Goal: Transaction & Acquisition: Purchase product/service

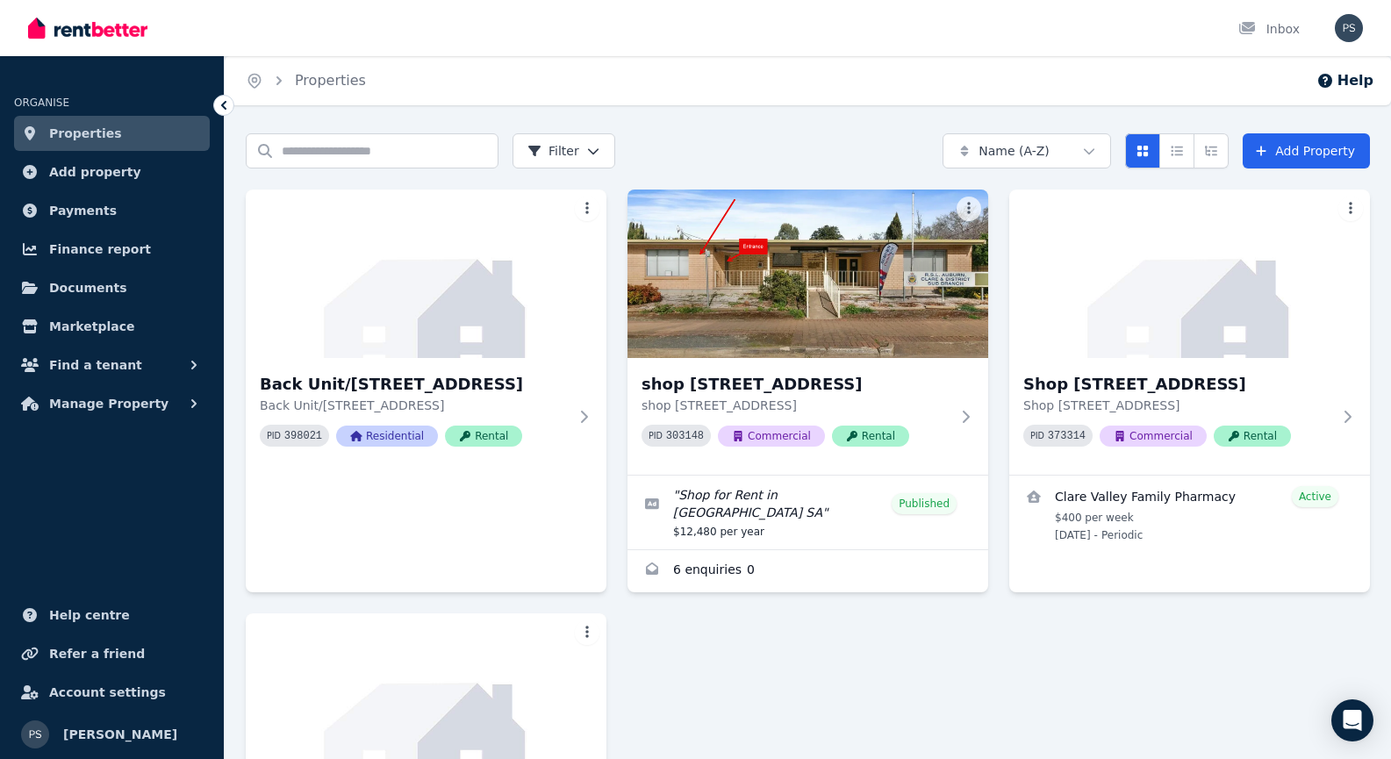
click at [857, 134] on div "Search properties Filter Name (A-Z) Add Property" at bounding box center [808, 150] width 1124 height 35
click at [699, 551] on link "Enquiries for shop 1/11 Main North Road, Auburn" at bounding box center [808, 571] width 361 height 42
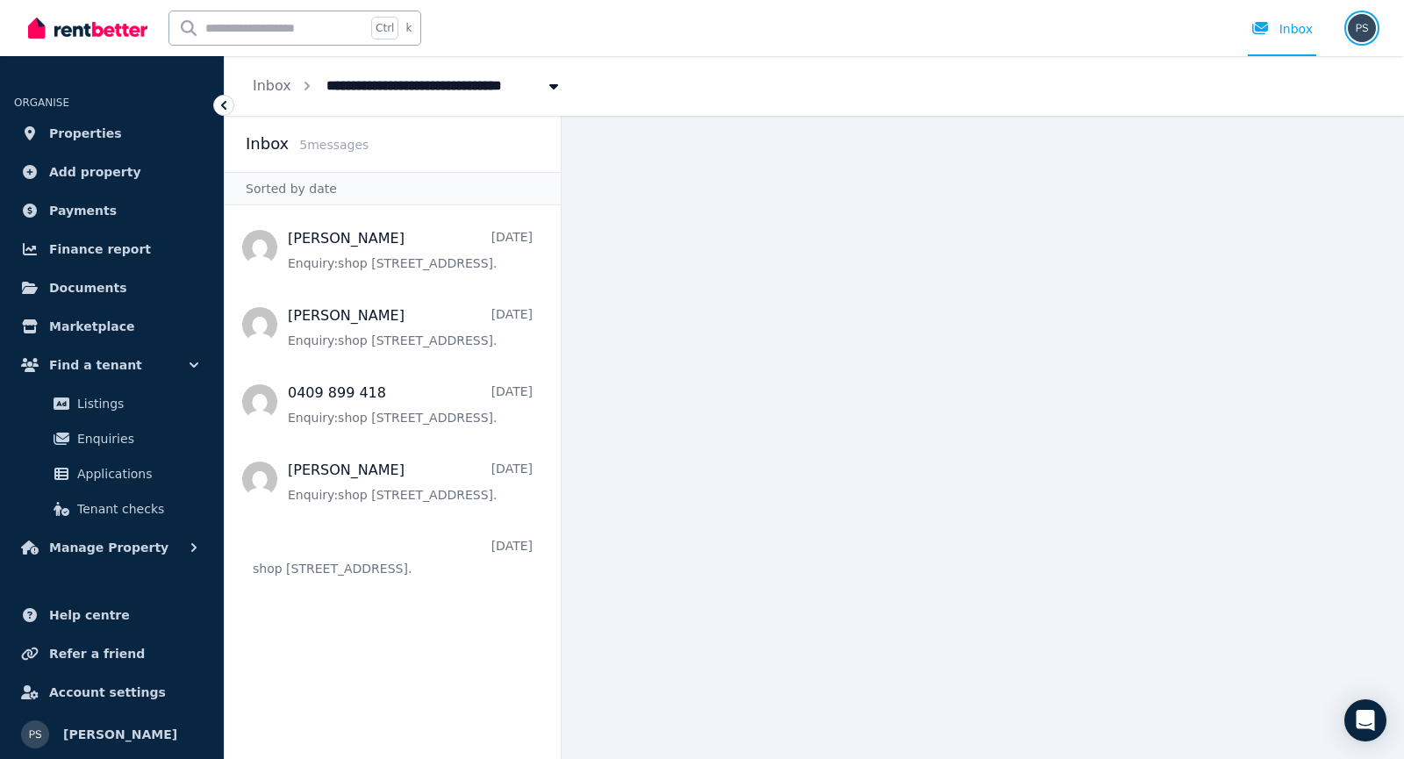
click at [1366, 32] on img "button" at bounding box center [1362, 28] width 28 height 28
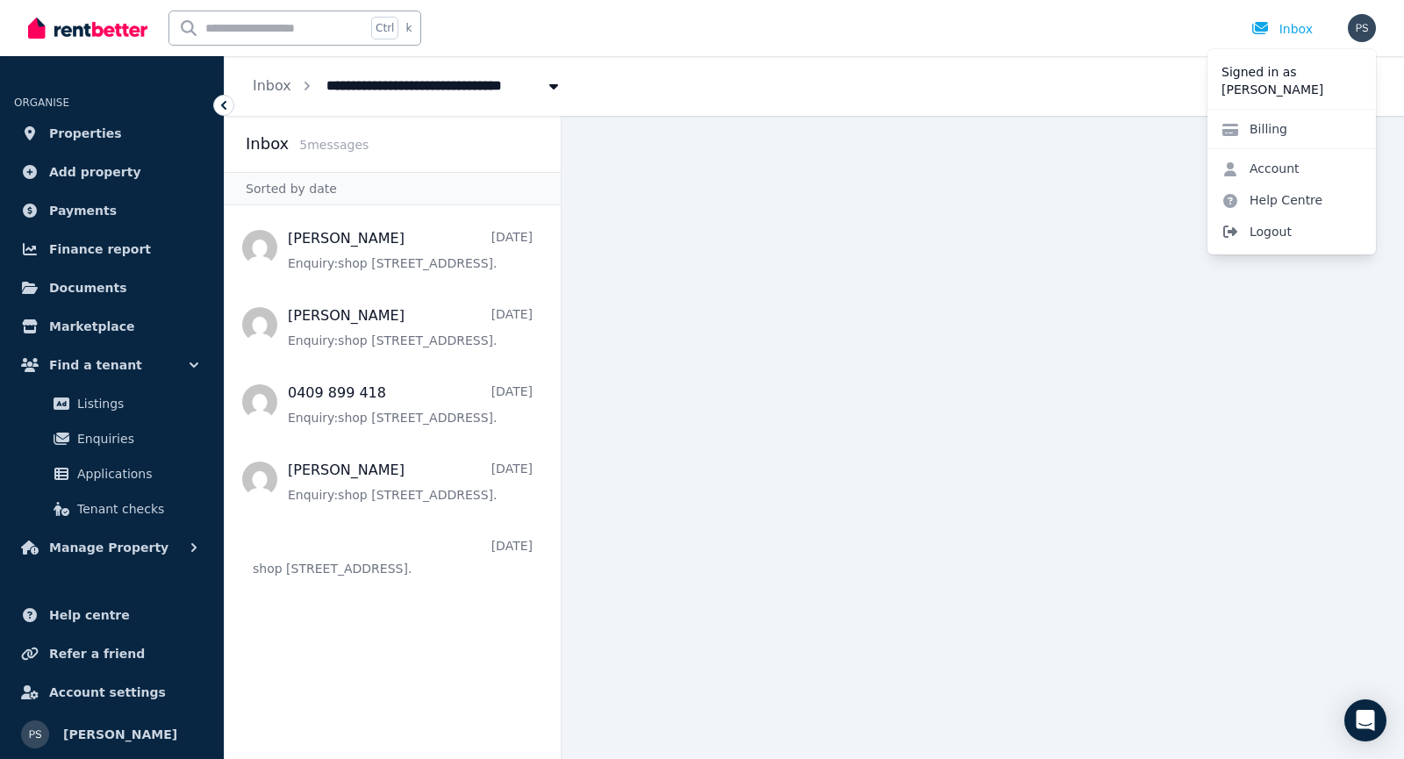
click at [1261, 230] on span "Logout" at bounding box center [1292, 232] width 169 height 32
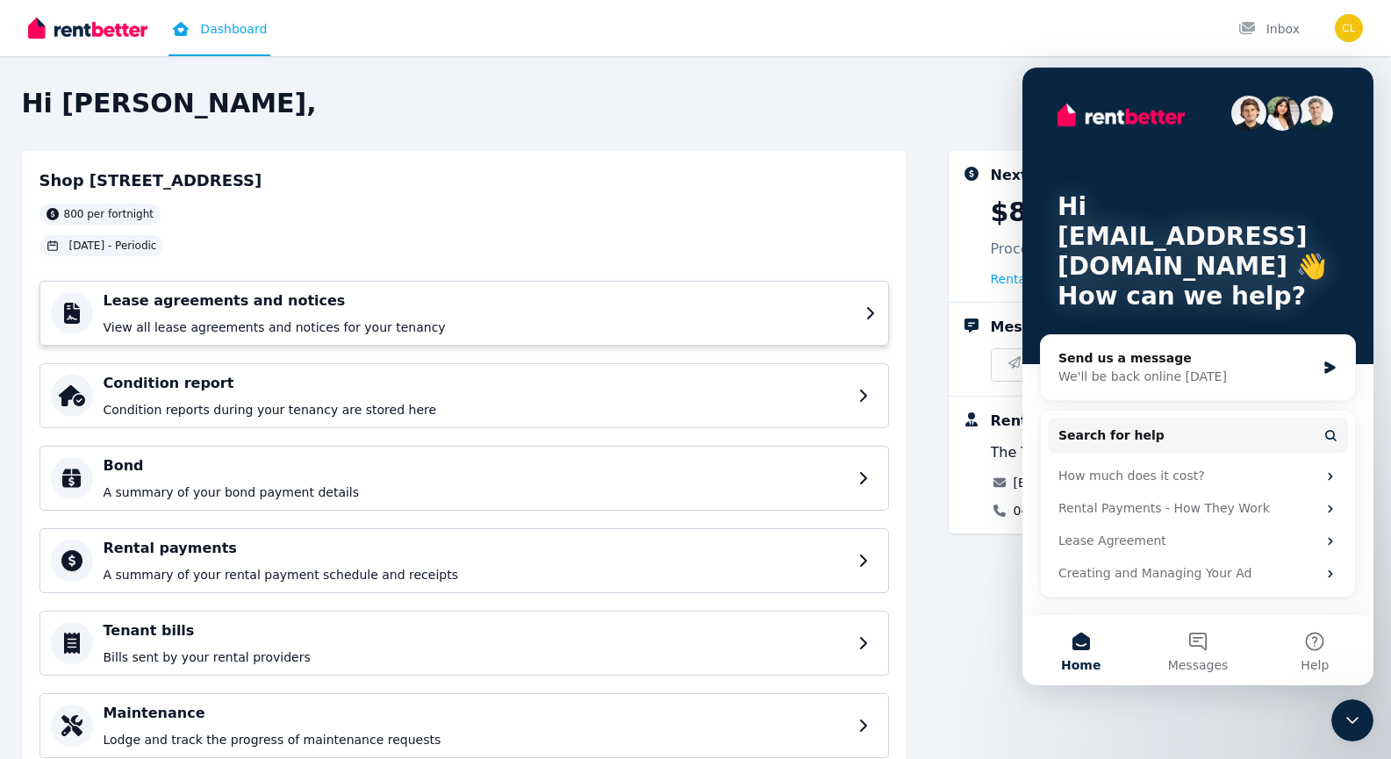
scroll to position [66, 0]
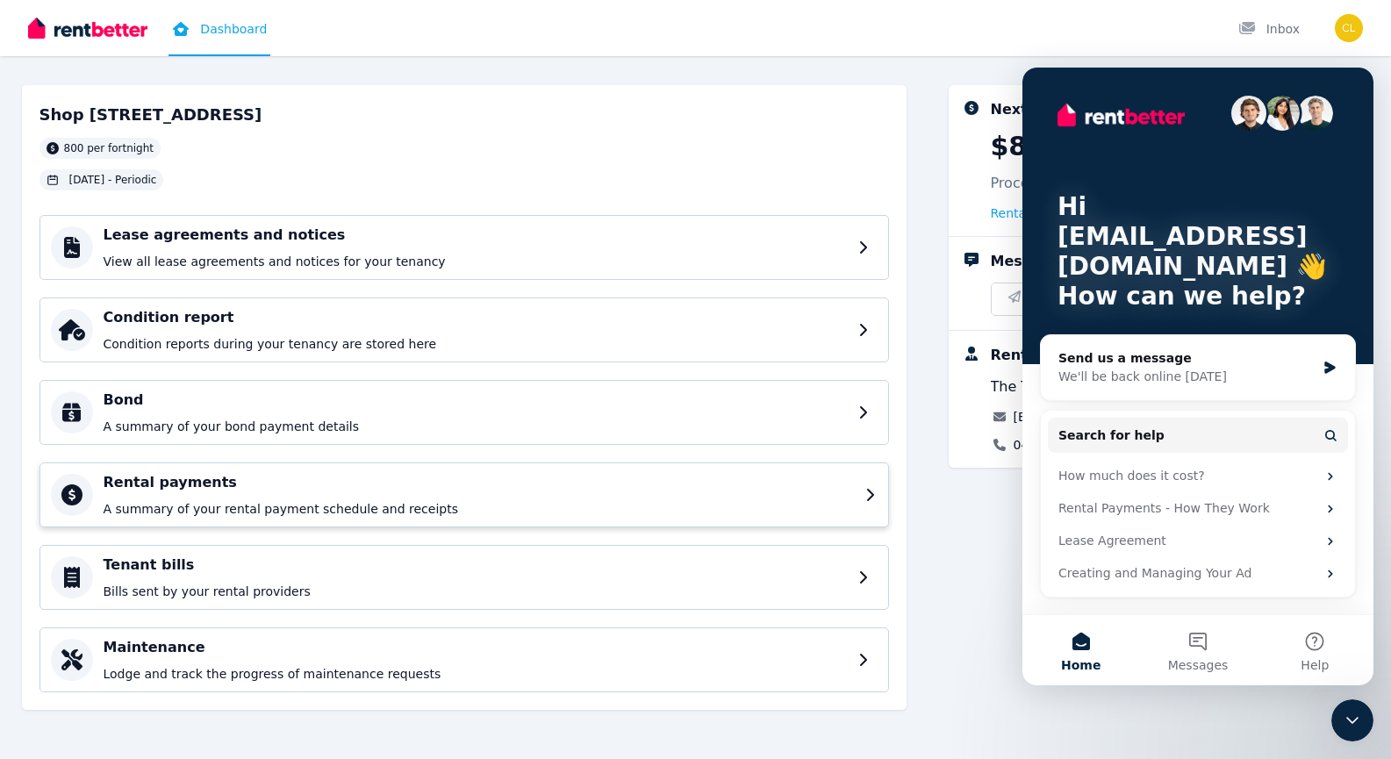
click at [196, 503] on p "A summary of your rental payment schedule and receipts" at bounding box center [479, 509] width 751 height 18
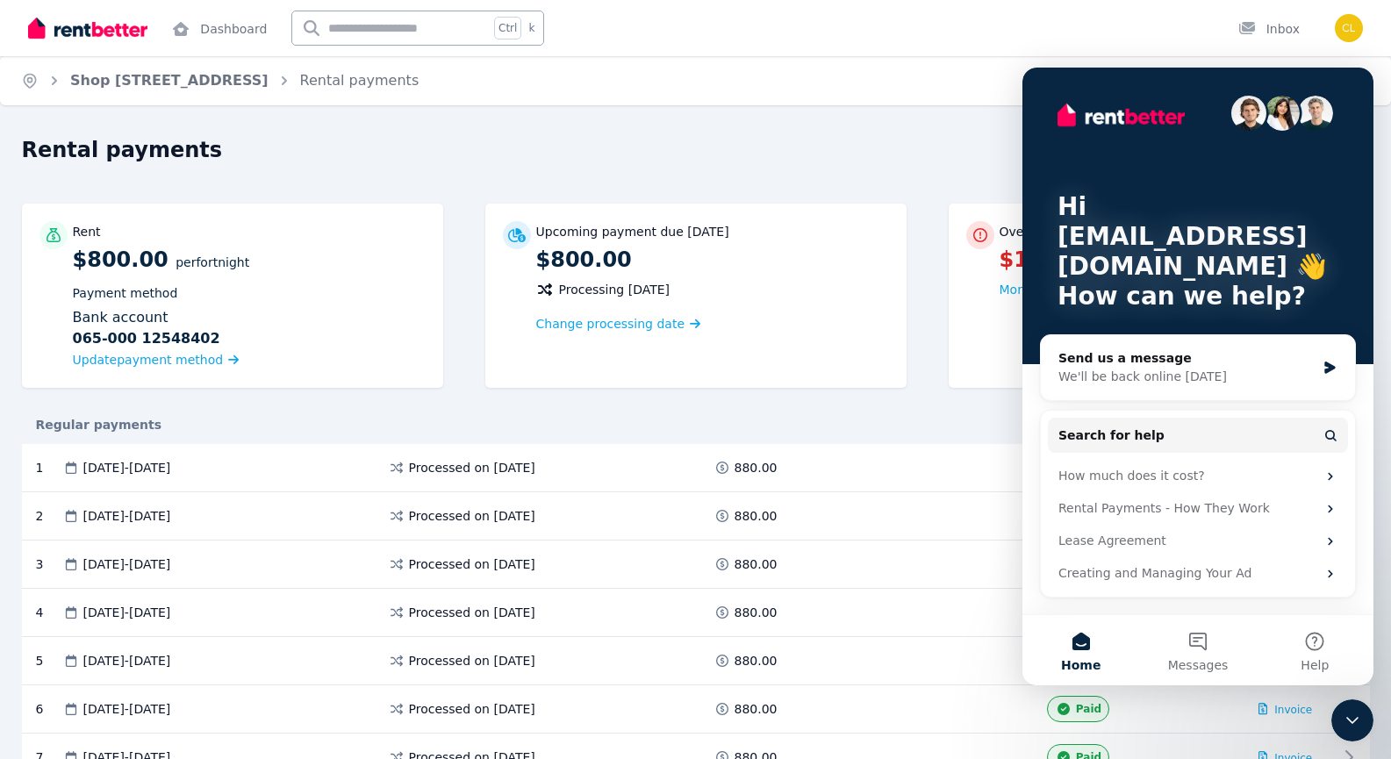
click at [1354, 721] on icon "Close Intercom Messenger" at bounding box center [1352, 720] width 12 height 7
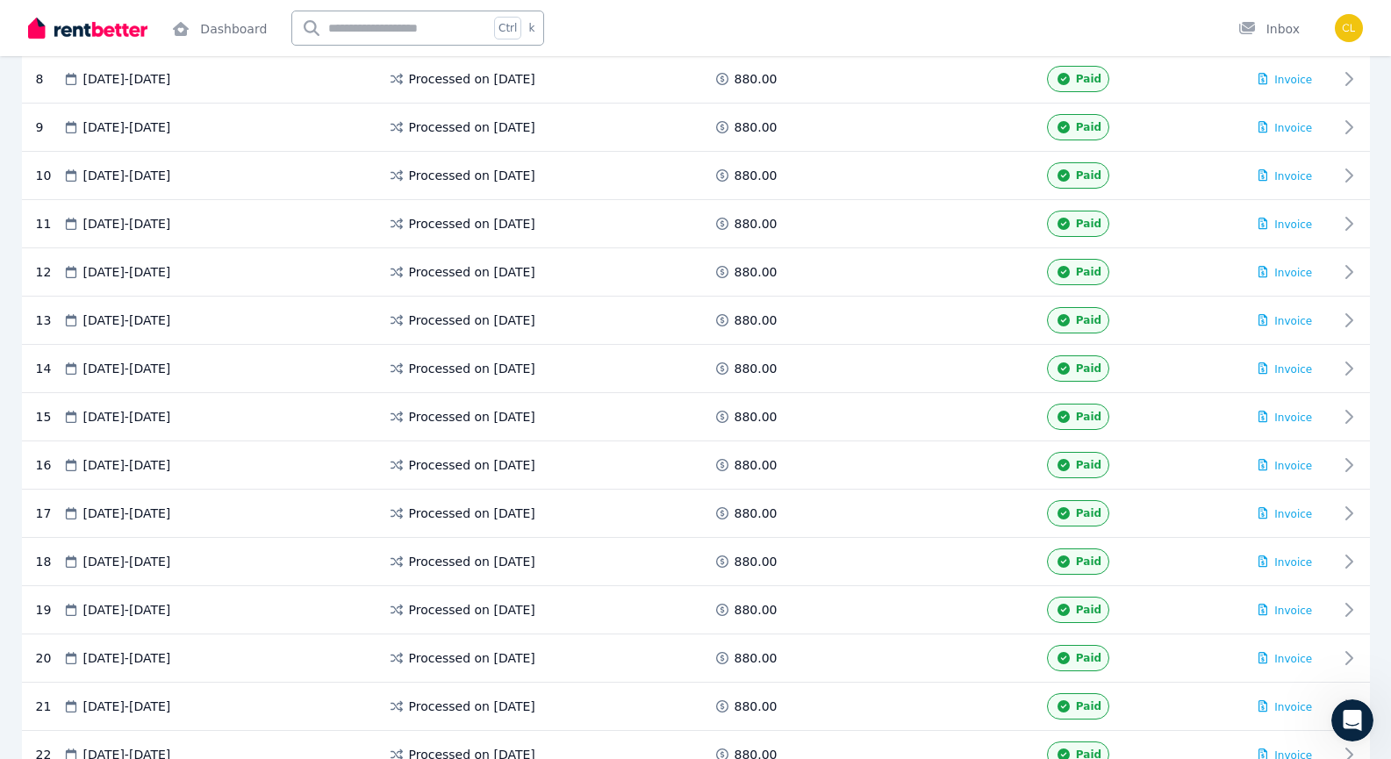
scroll to position [1075, 0]
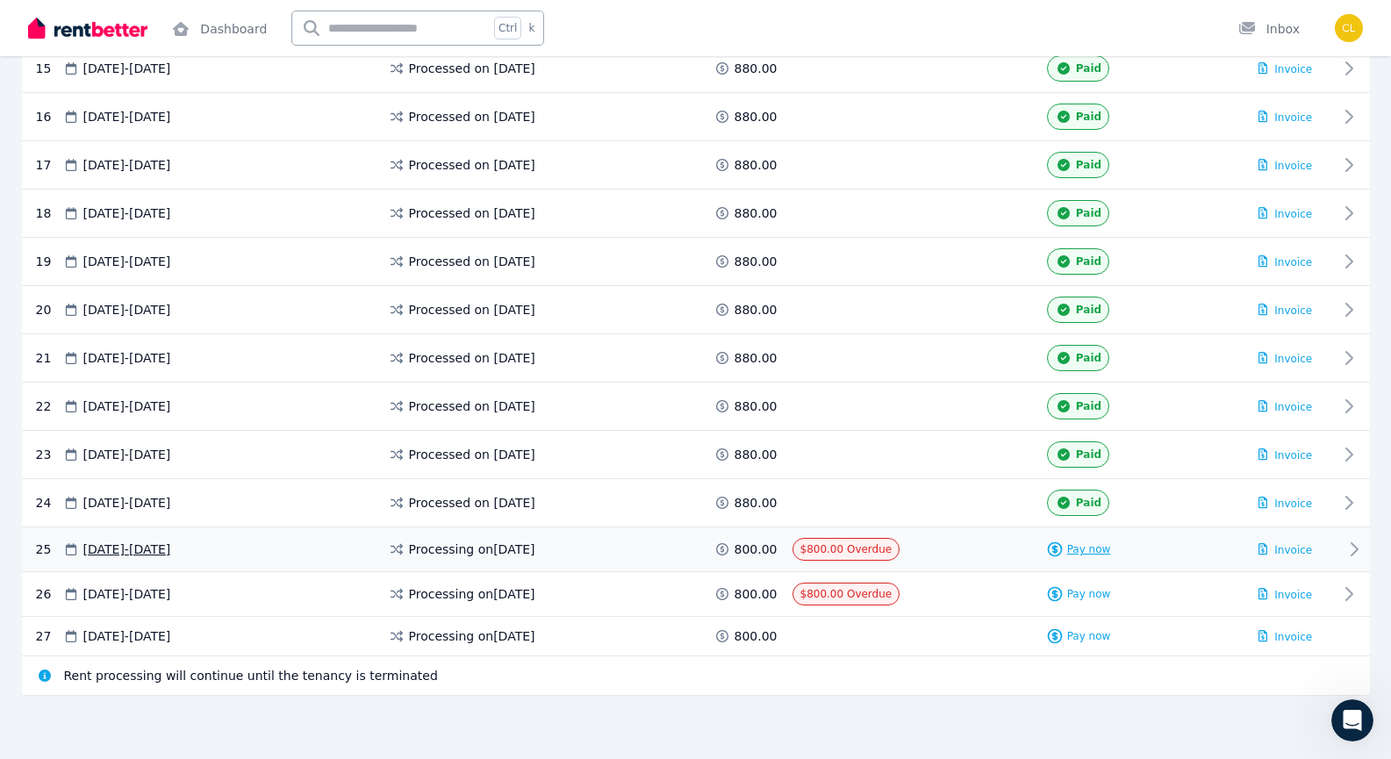
click at [1074, 552] on span "Pay now" at bounding box center [1089, 549] width 44 height 14
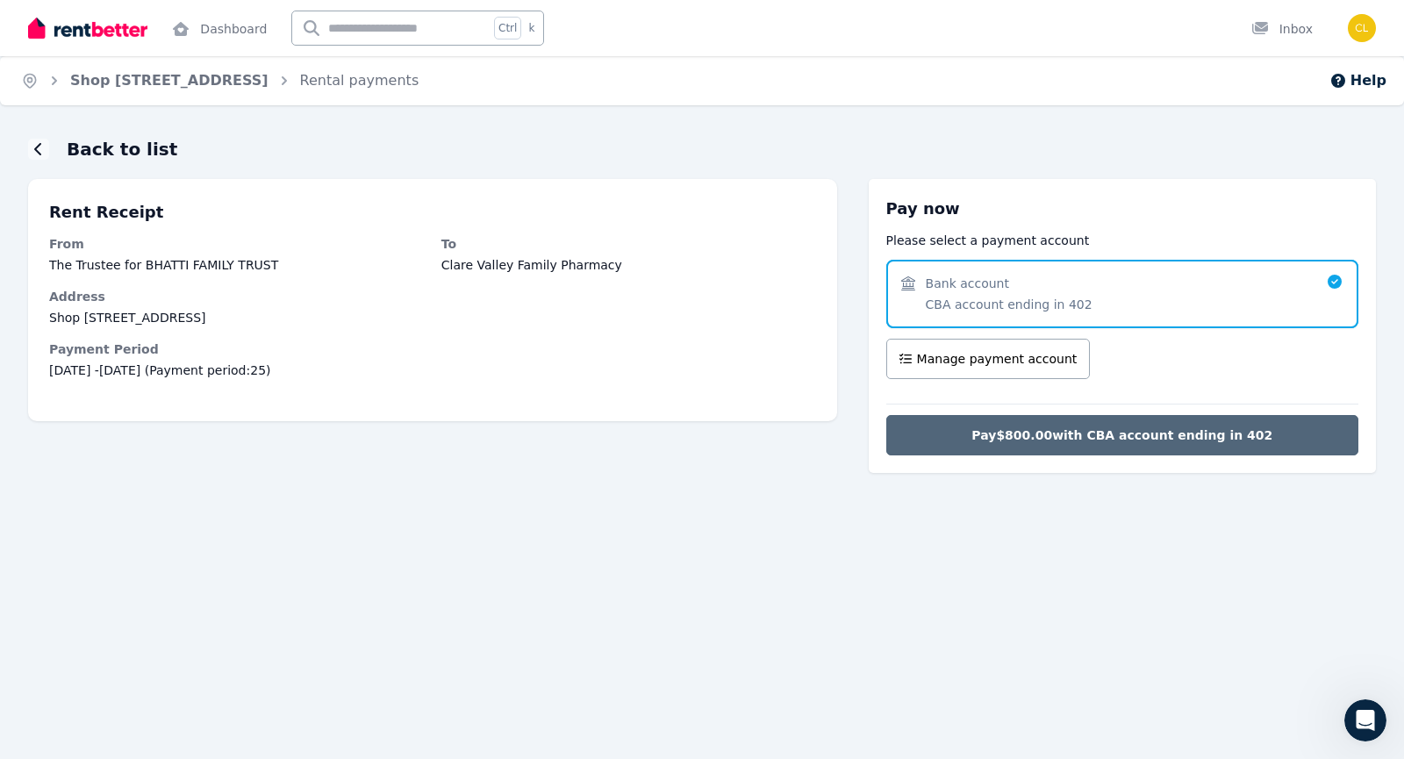
click at [1027, 447] on button "Pay $800.00 with CBA account ending in 402" at bounding box center [1122, 435] width 472 height 40
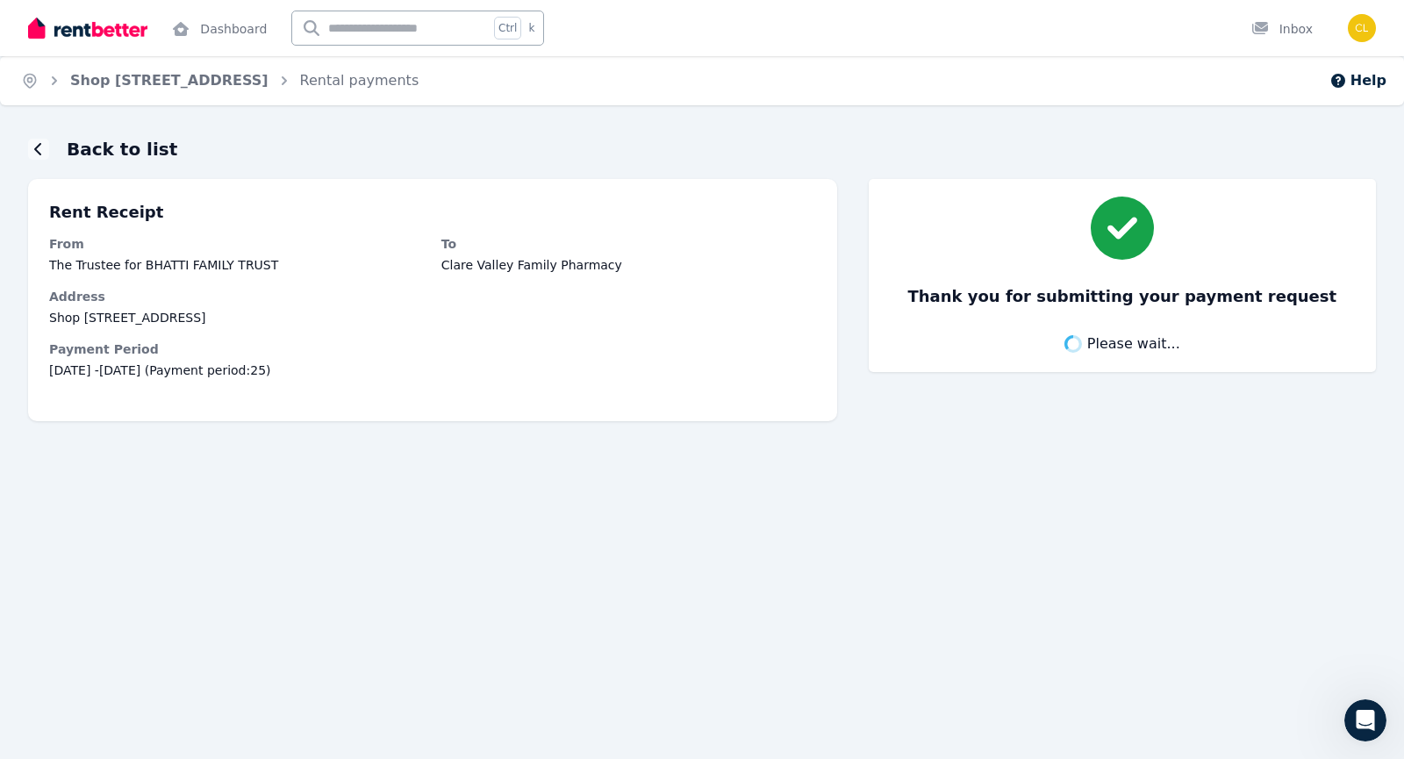
click at [89, 148] on h1 "Back to list" at bounding box center [122, 149] width 111 height 25
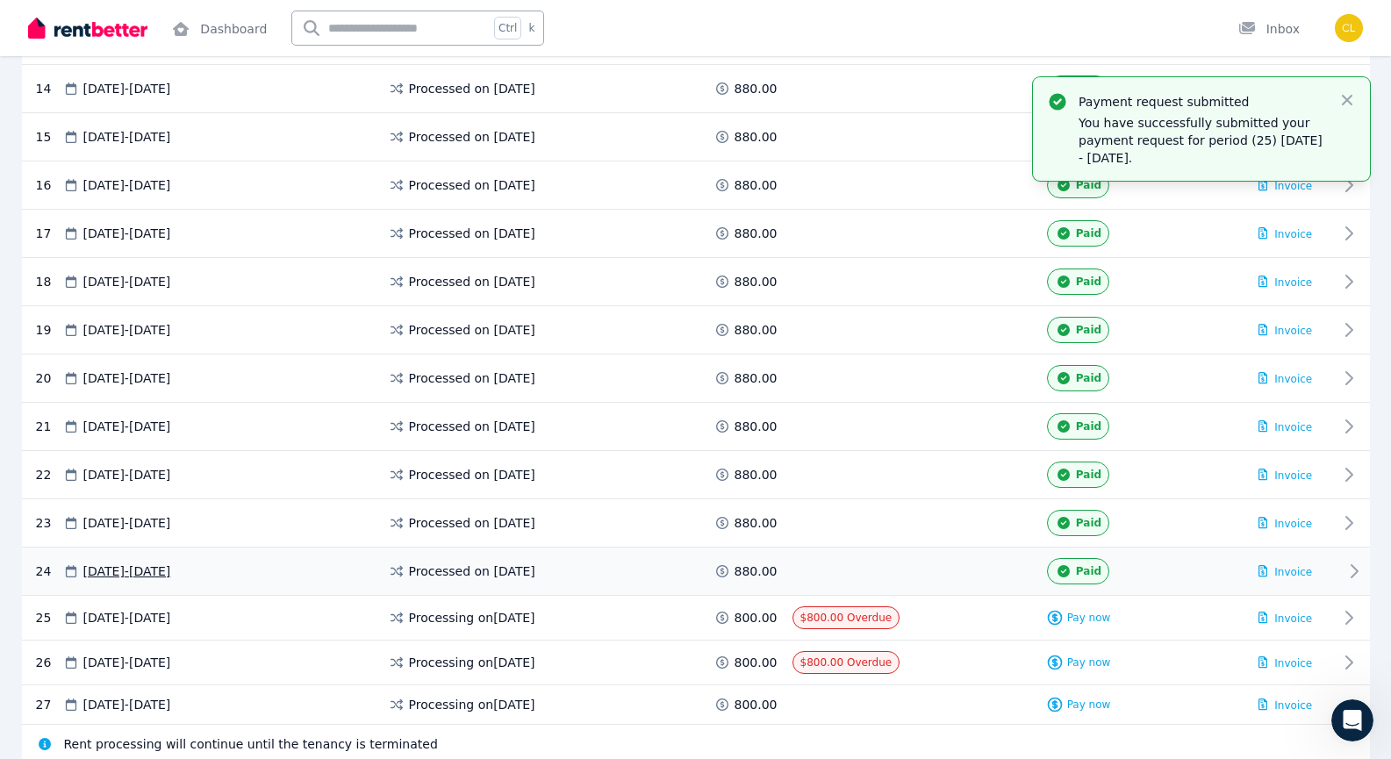
scroll to position [1075, 0]
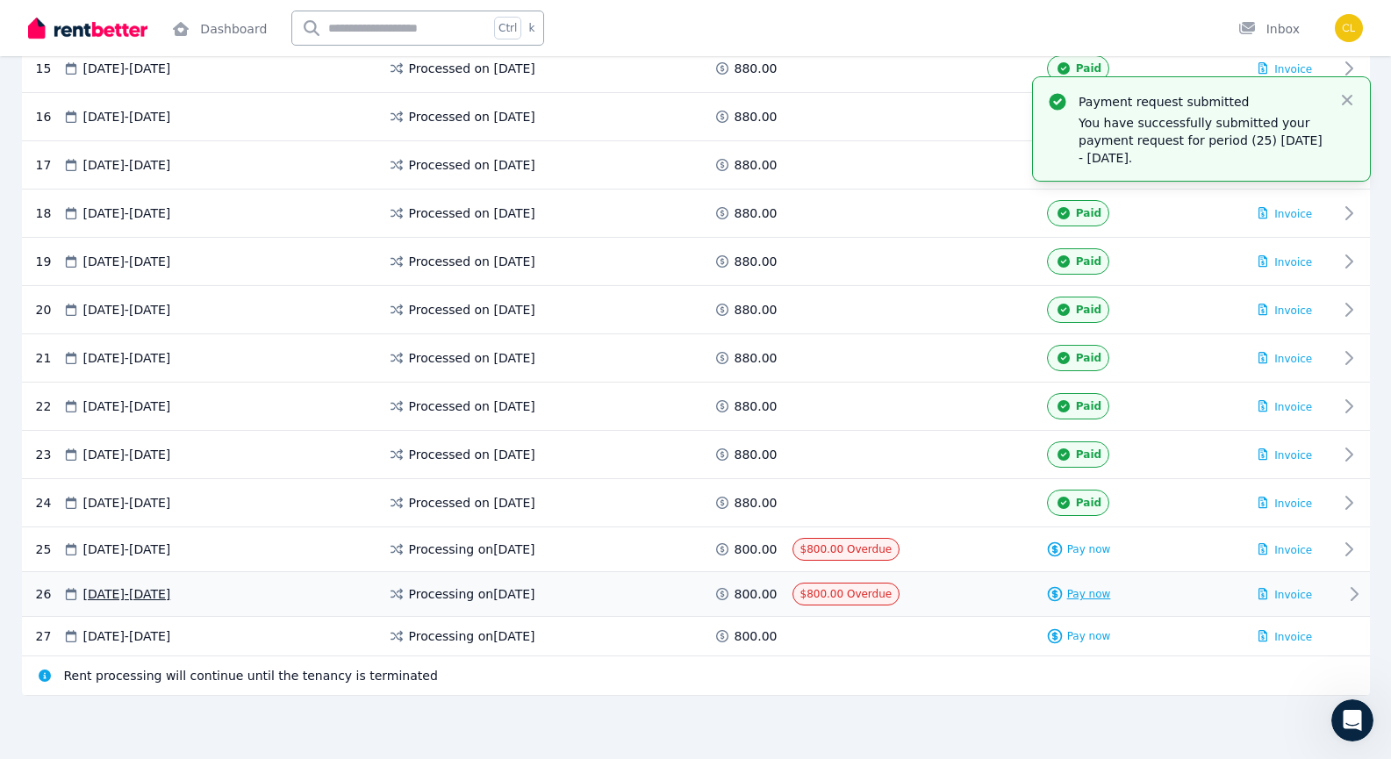
click at [1075, 593] on span "Pay now" at bounding box center [1089, 594] width 44 height 14
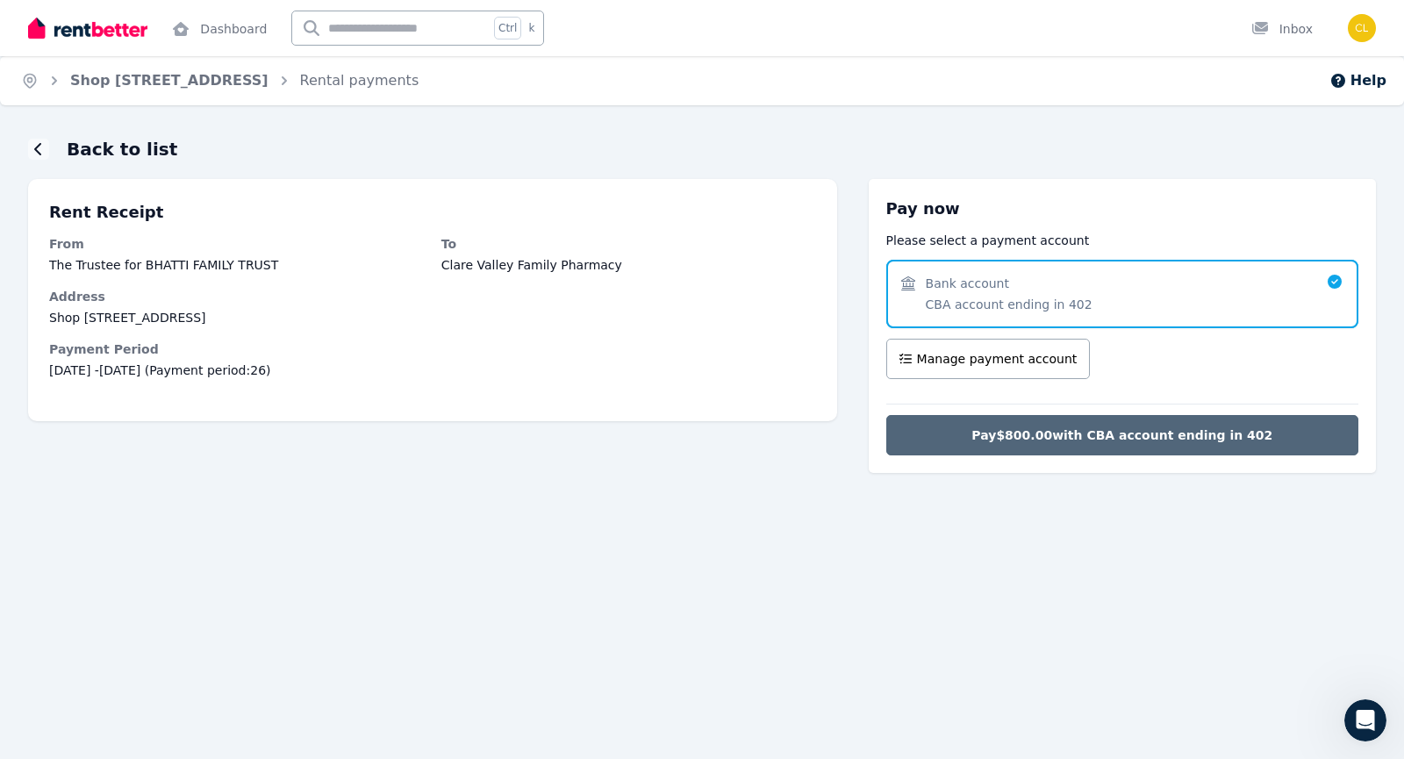
click at [1136, 441] on span "Pay $800.00 with CBA account ending in 402" at bounding box center [1122, 436] width 301 height 18
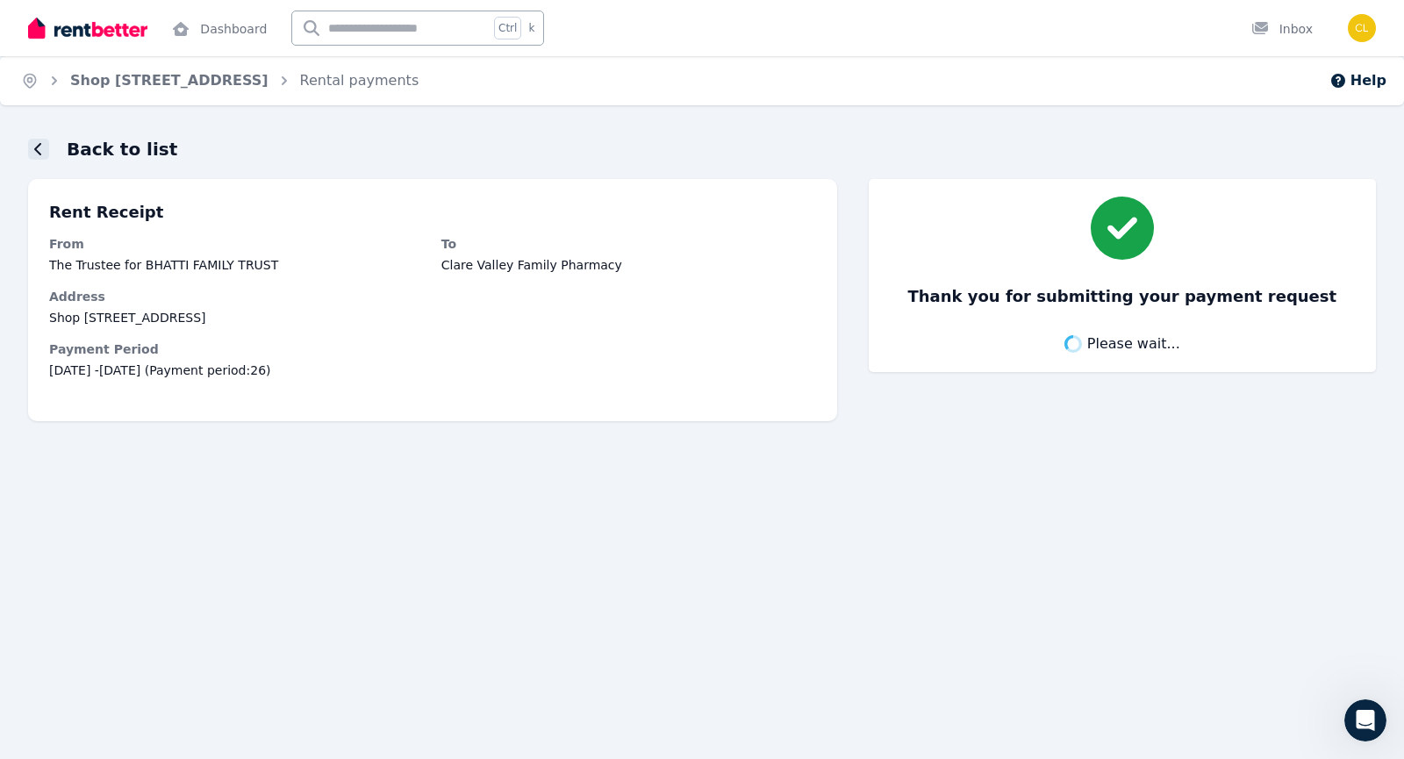
click at [33, 149] on div at bounding box center [38, 149] width 21 height 21
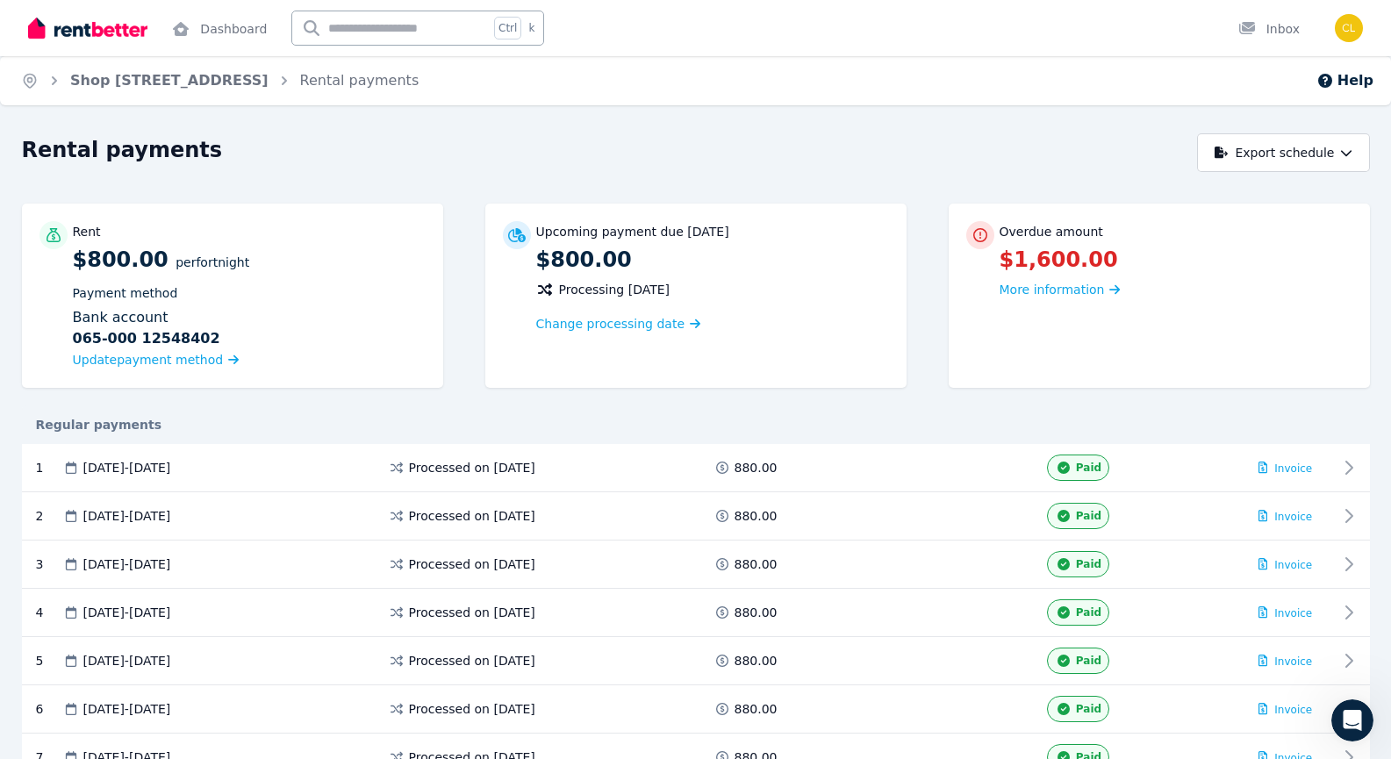
click at [642, 434] on div "Regular payments" at bounding box center [696, 425] width 1348 height 39
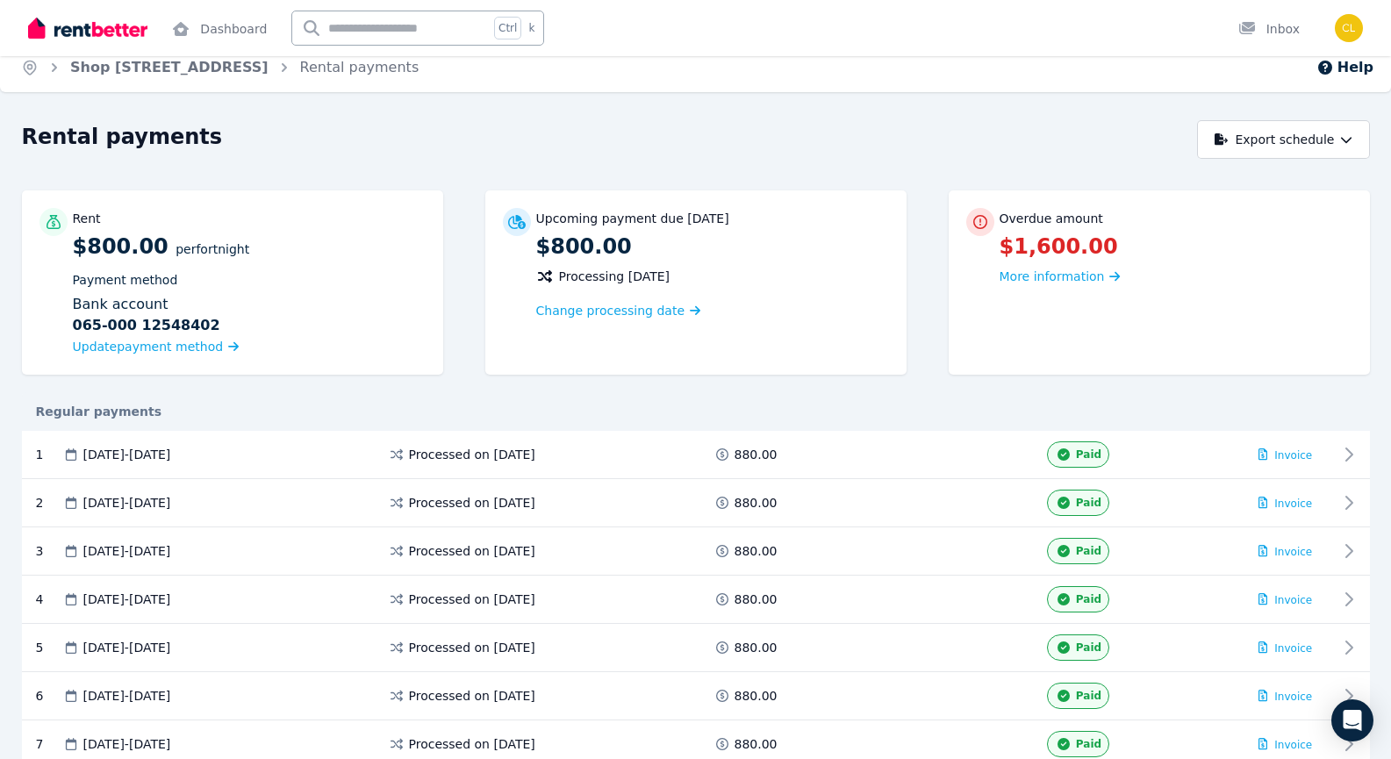
scroll to position [1, 0]
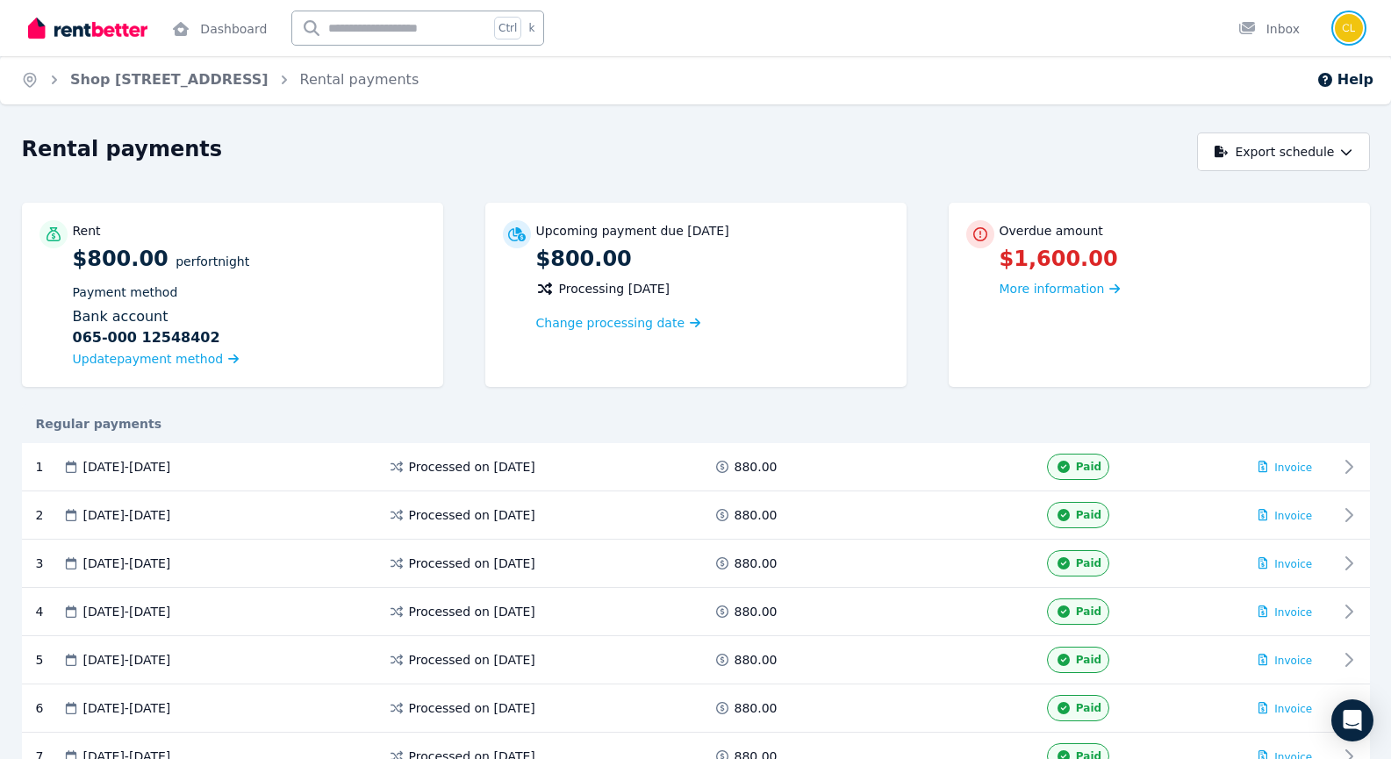
click at [1350, 30] on img "button" at bounding box center [1349, 28] width 28 height 28
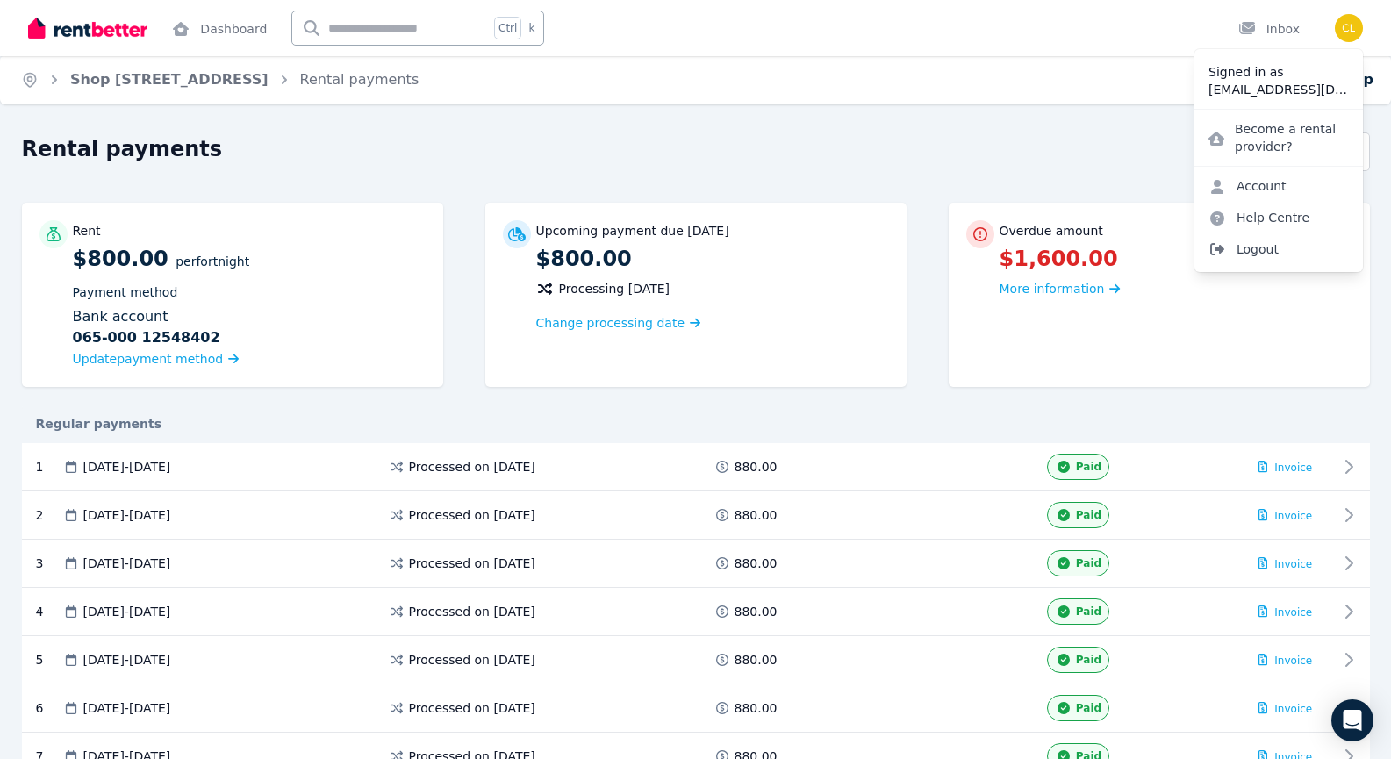
click at [1252, 241] on span "Logout" at bounding box center [1279, 249] width 169 height 32
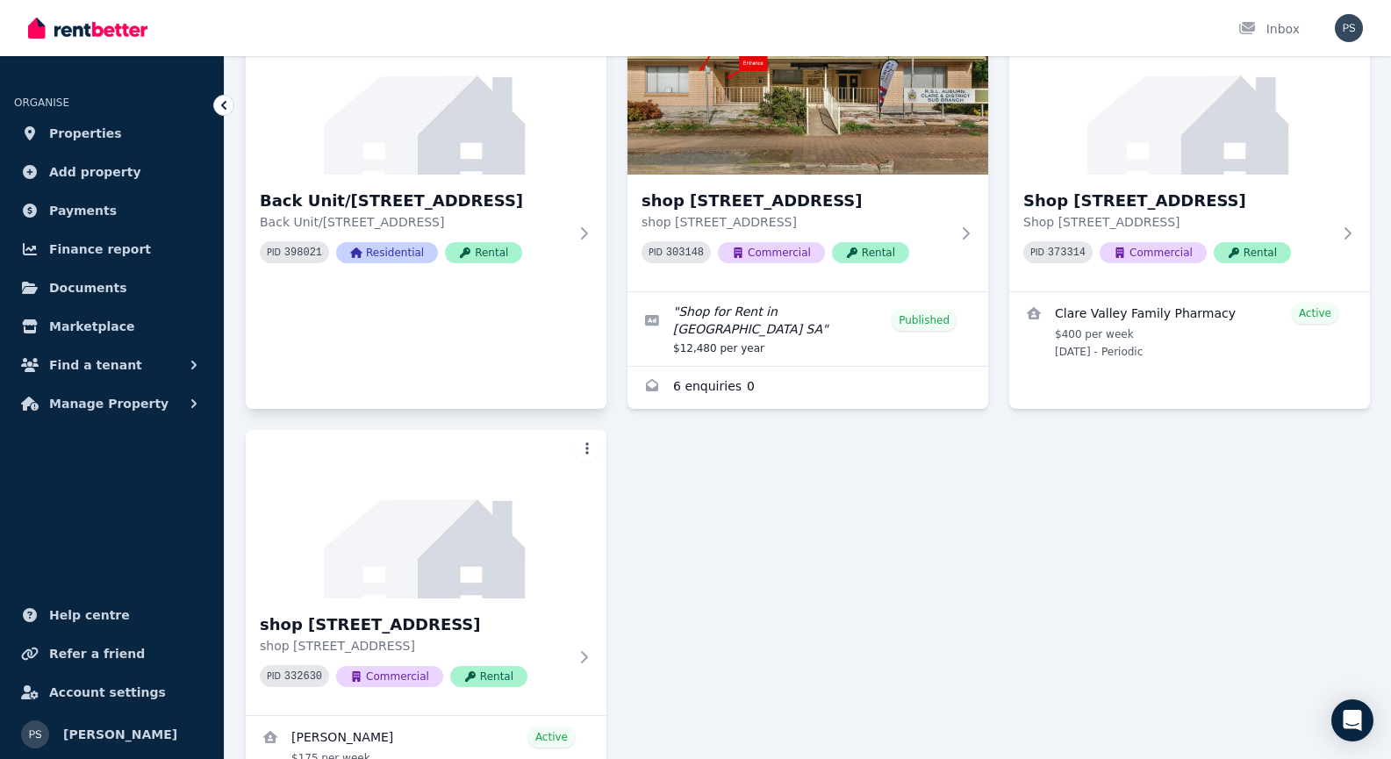
scroll to position [184, 0]
click at [1344, 711] on icon "Open Intercom Messenger" at bounding box center [1352, 720] width 23 height 23
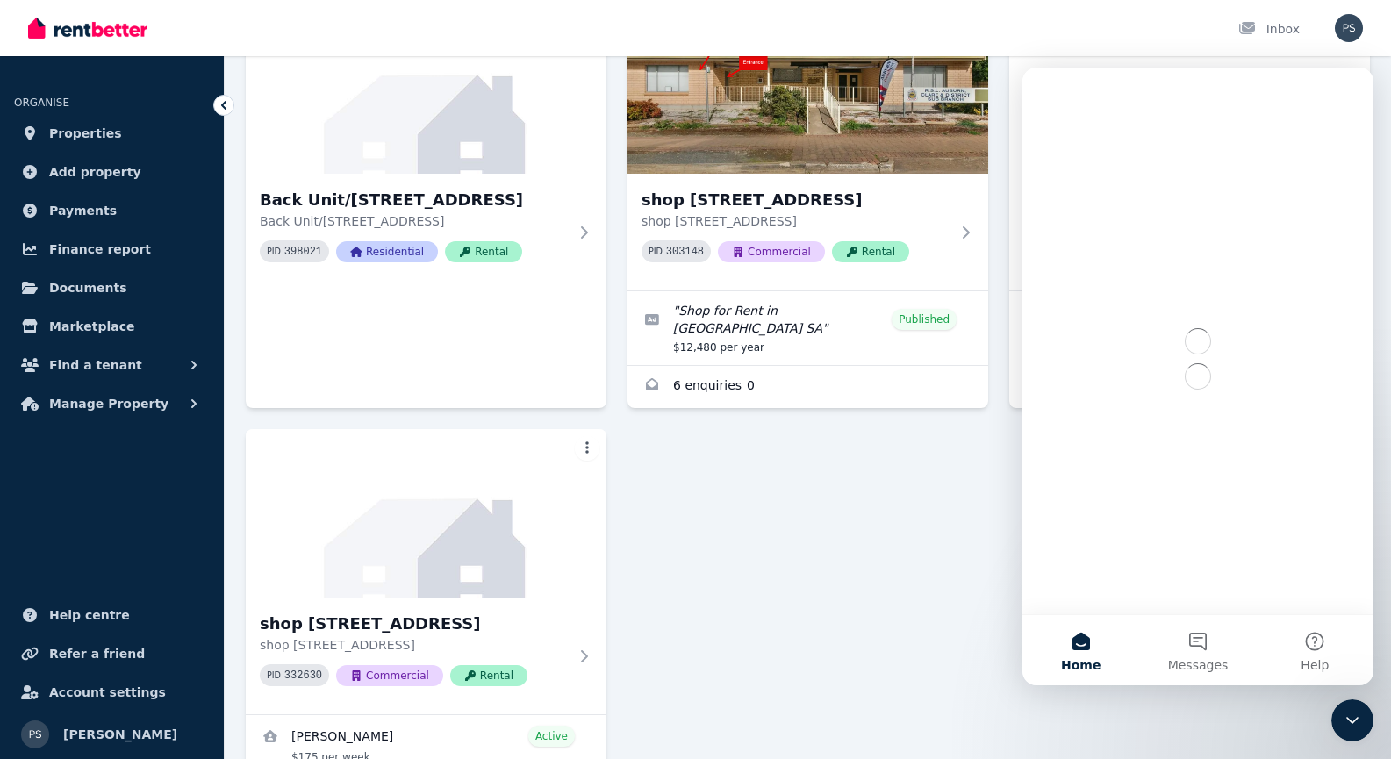
scroll to position [0, 0]
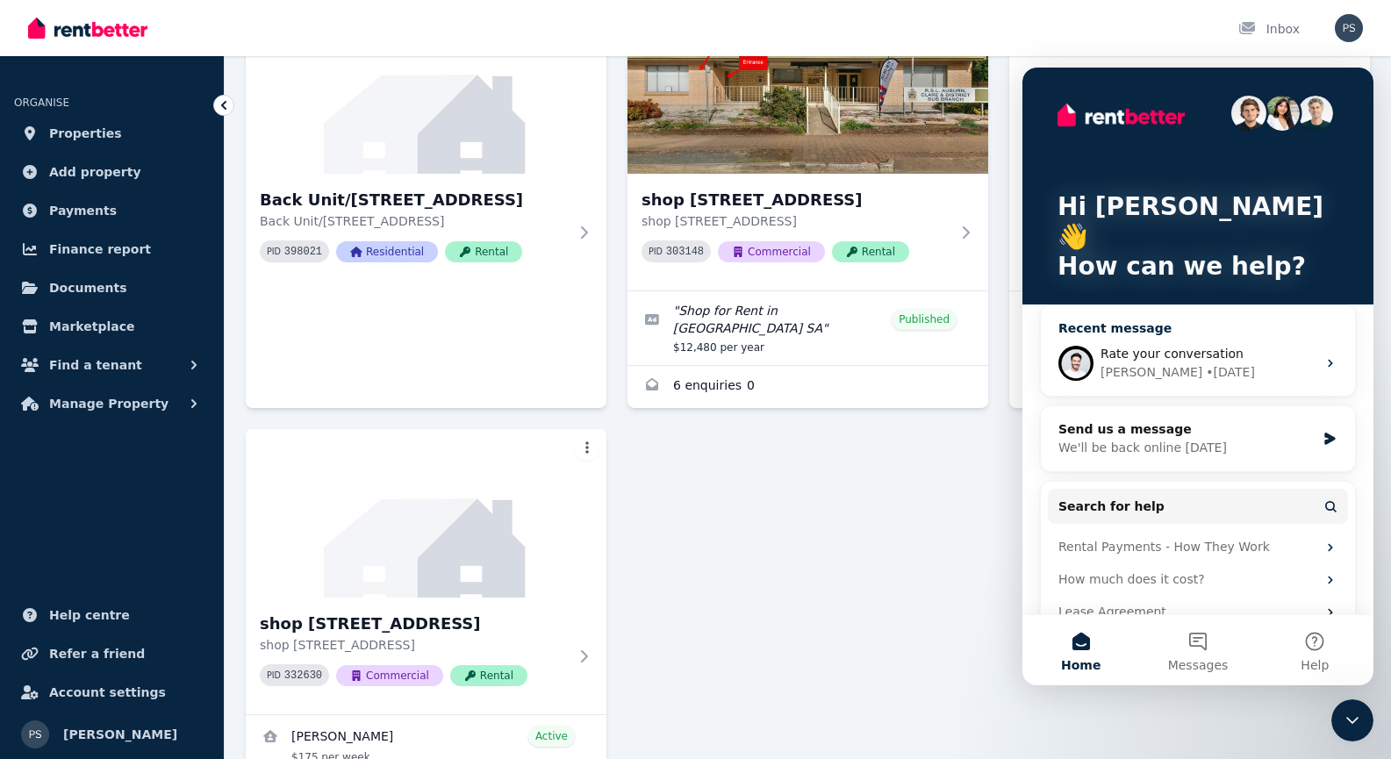
click at [1166, 347] on span "Rate your conversation" at bounding box center [1172, 354] width 143 height 14
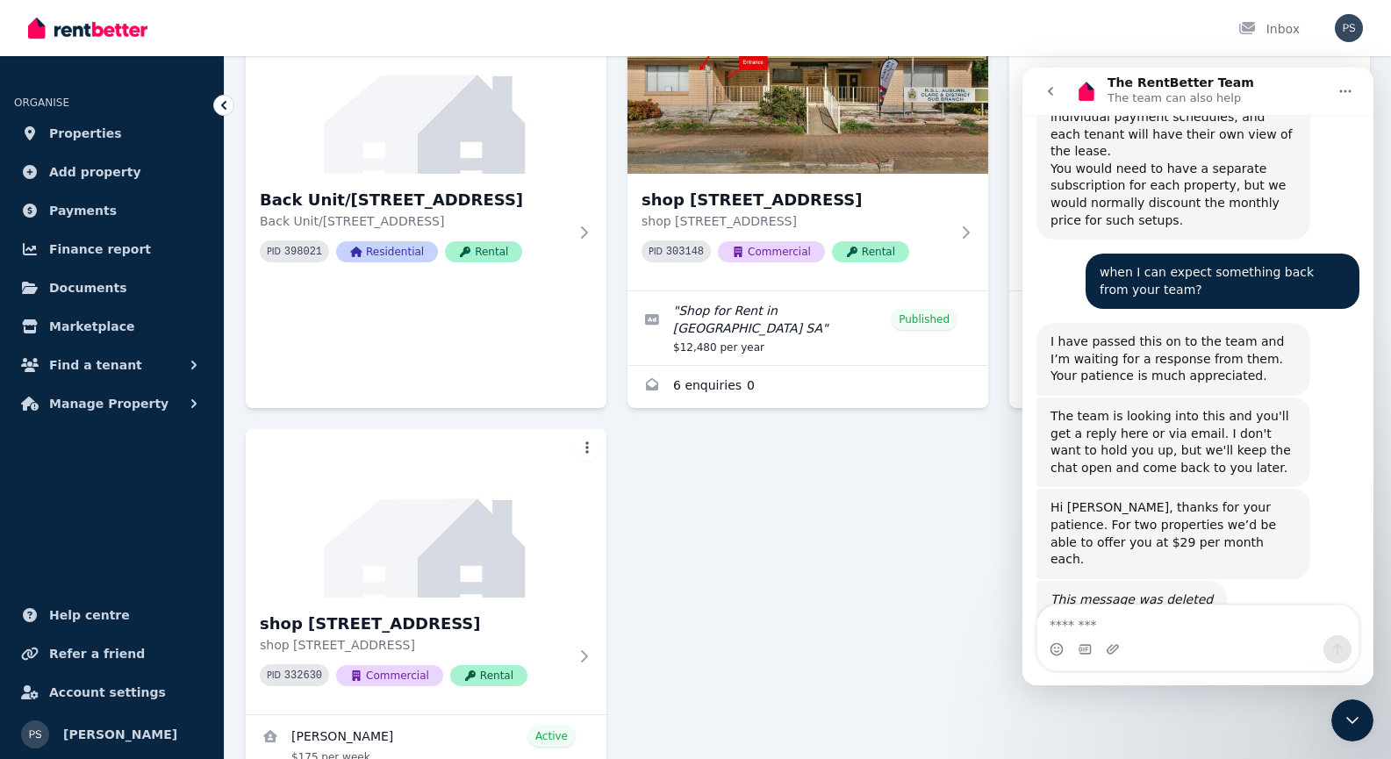
scroll to position [3018, 0]
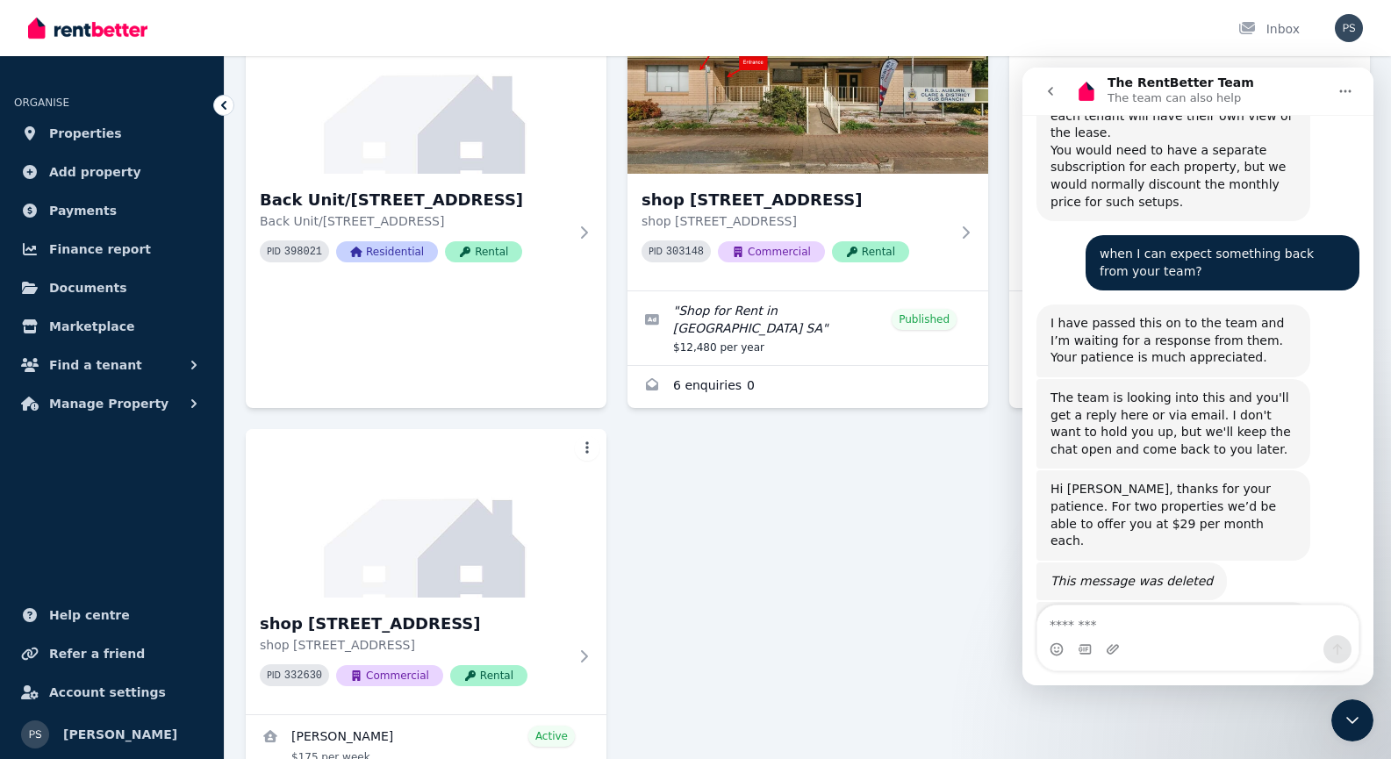
click at [1059, 97] on button "go back" at bounding box center [1050, 91] width 33 height 33
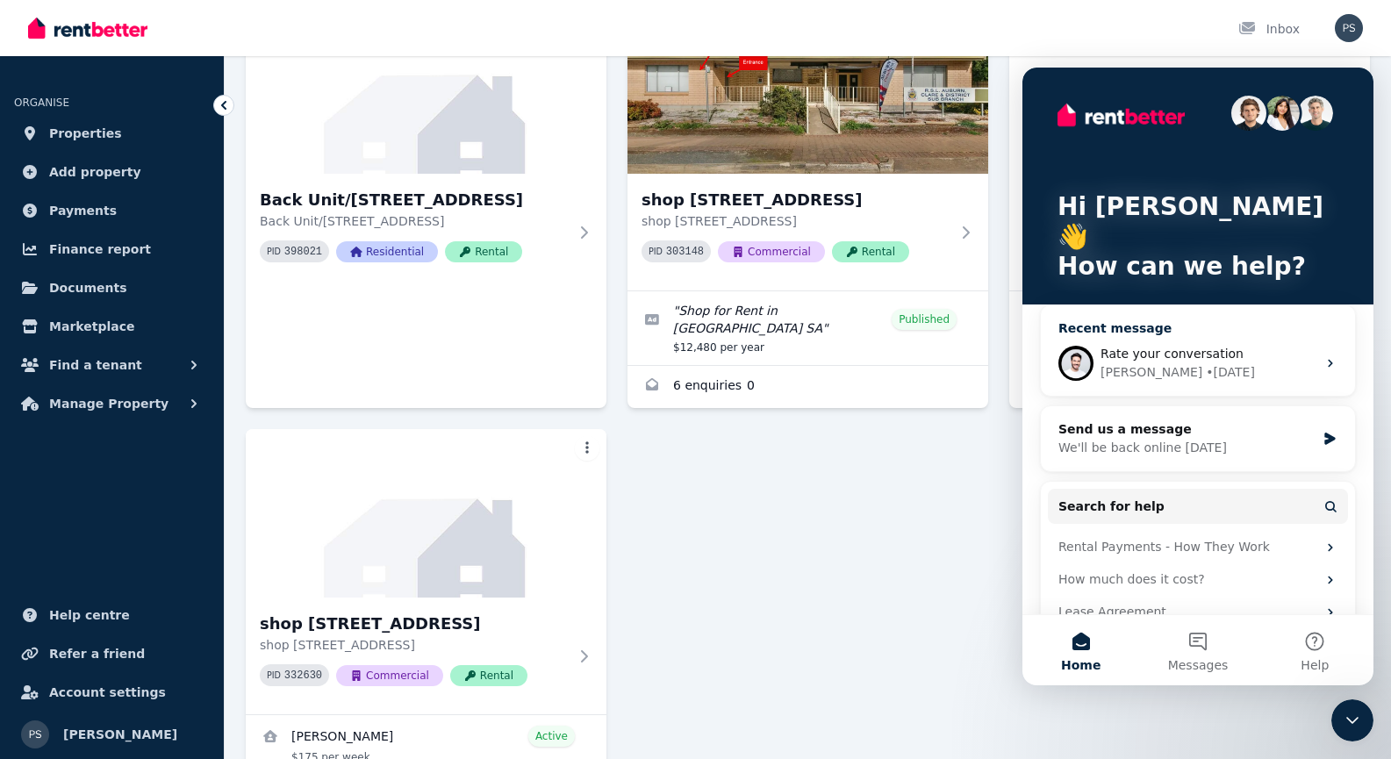
click at [1181, 347] on span "Rate your conversation" at bounding box center [1172, 354] width 143 height 14
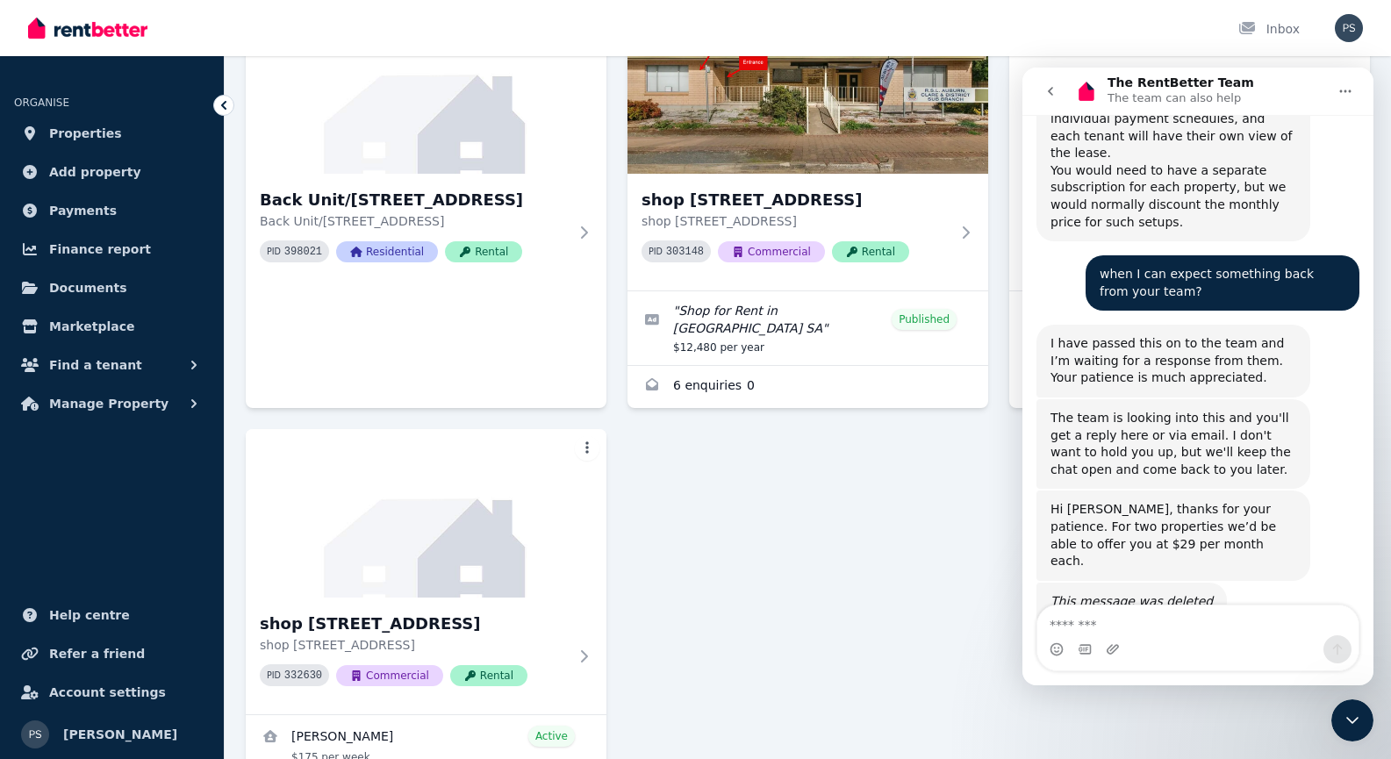
scroll to position [3018, 0]
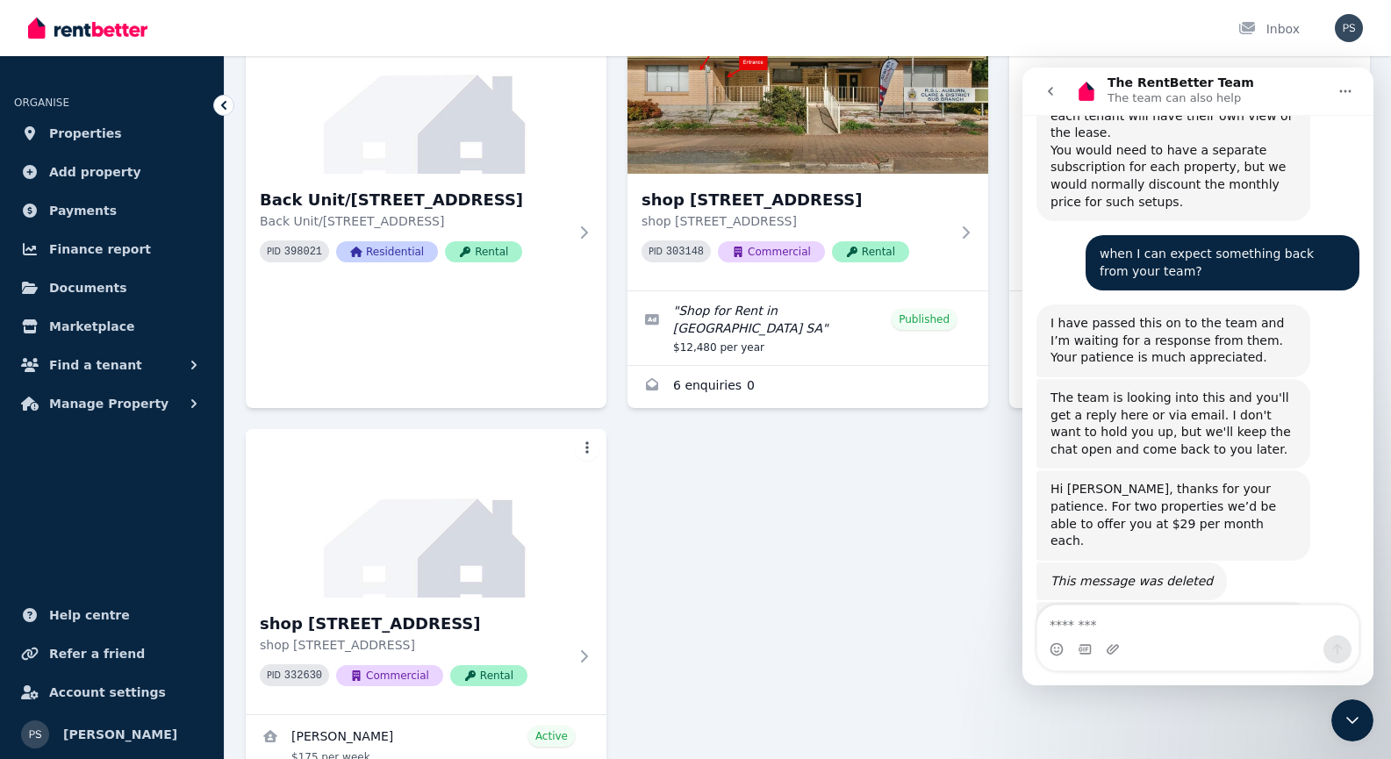
click at [1144, 630] on textarea "Message…" at bounding box center [1197, 621] width 321 height 30
type textarea "**"
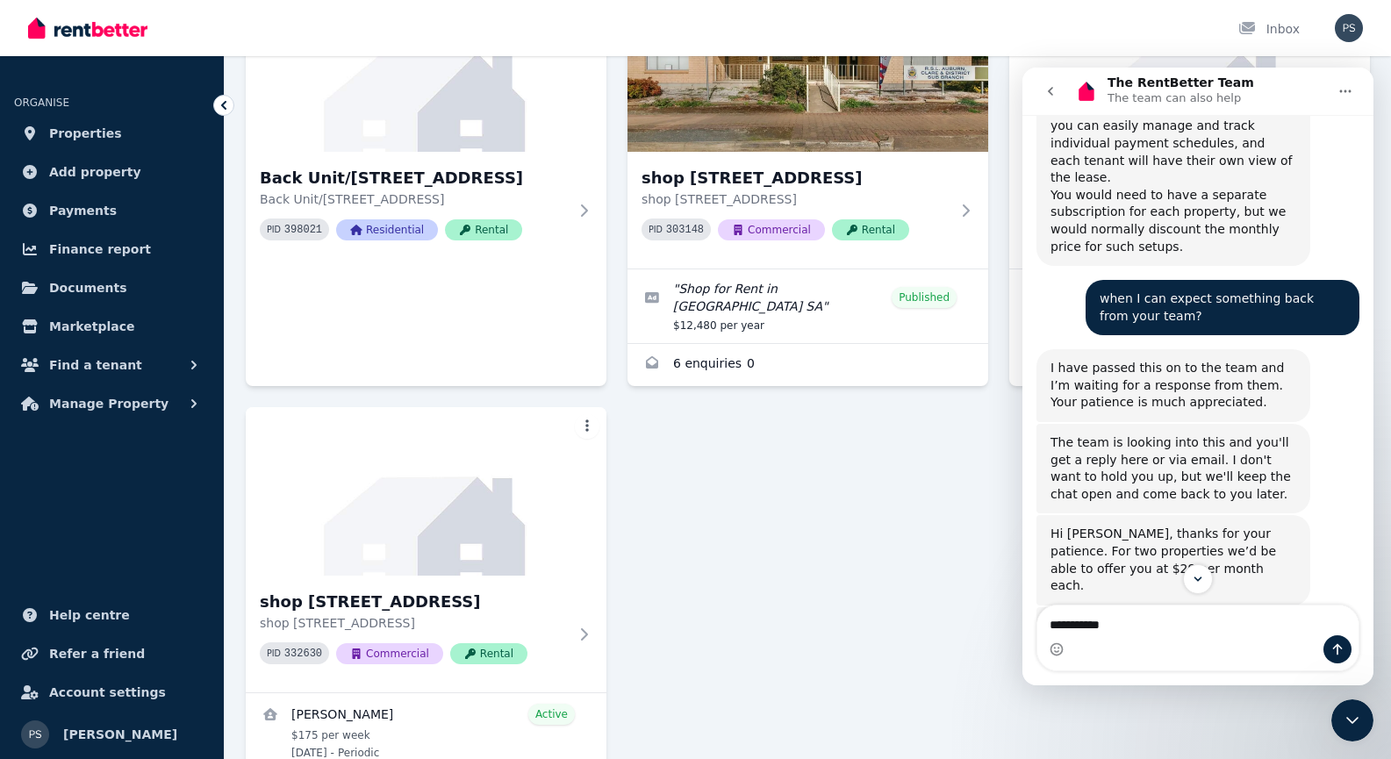
scroll to position [210, 0]
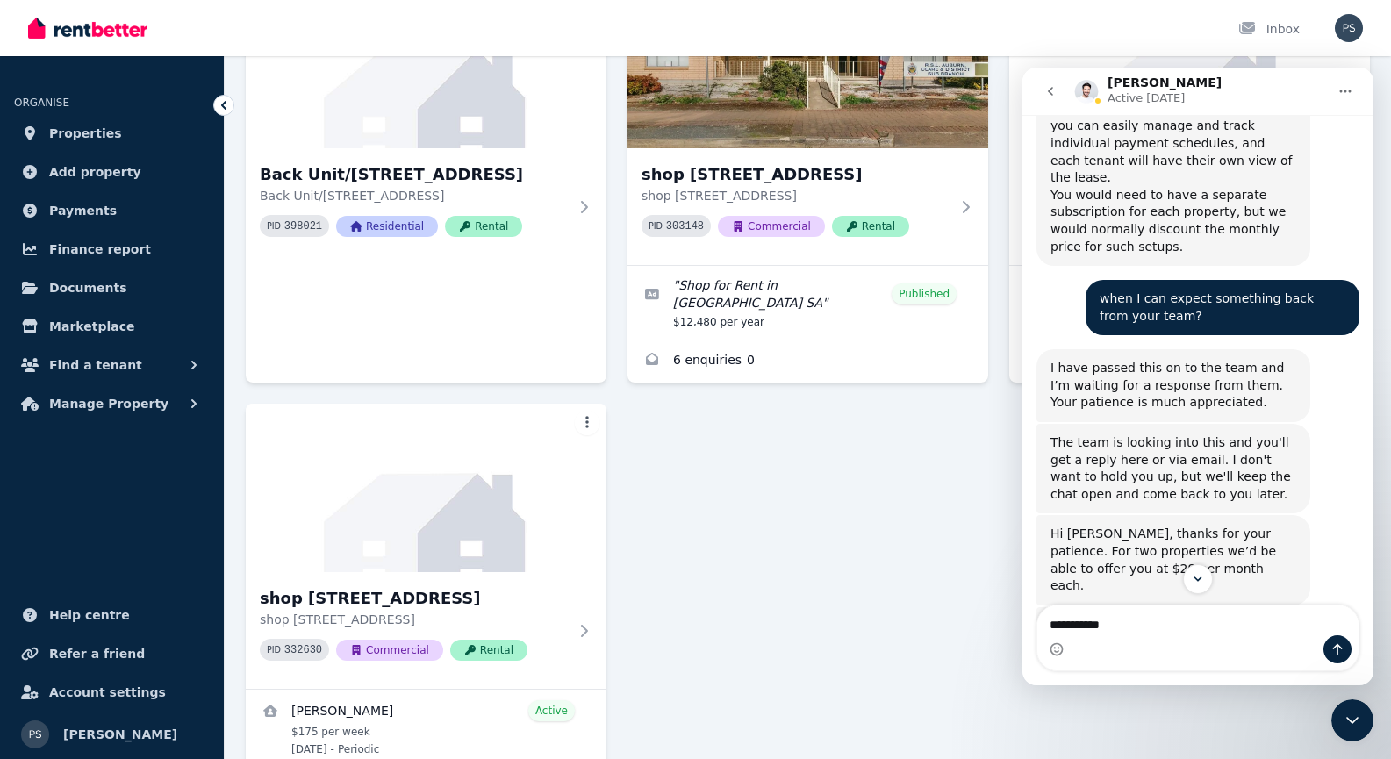
click at [1116, 622] on textarea "**********" at bounding box center [1197, 621] width 321 height 30
type textarea "**********"
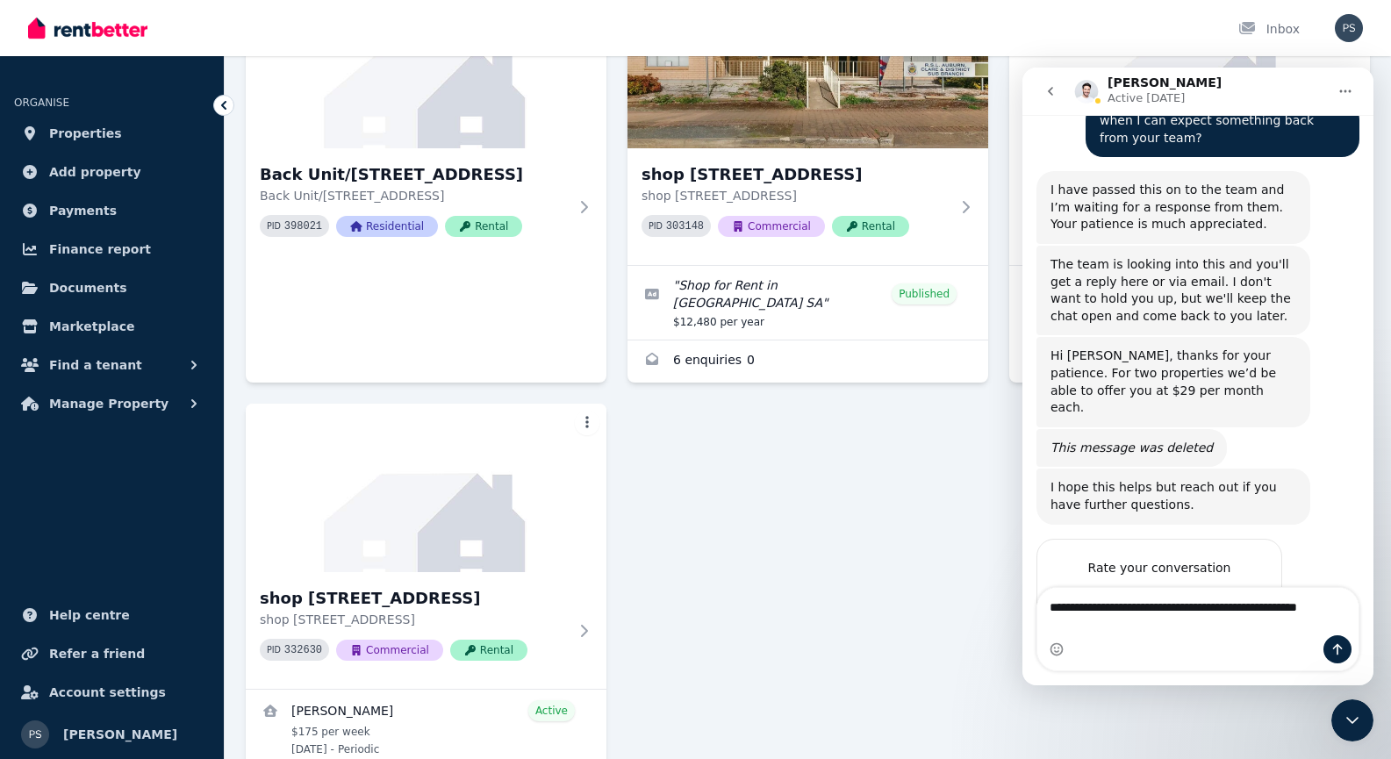
scroll to position [3192, 0]
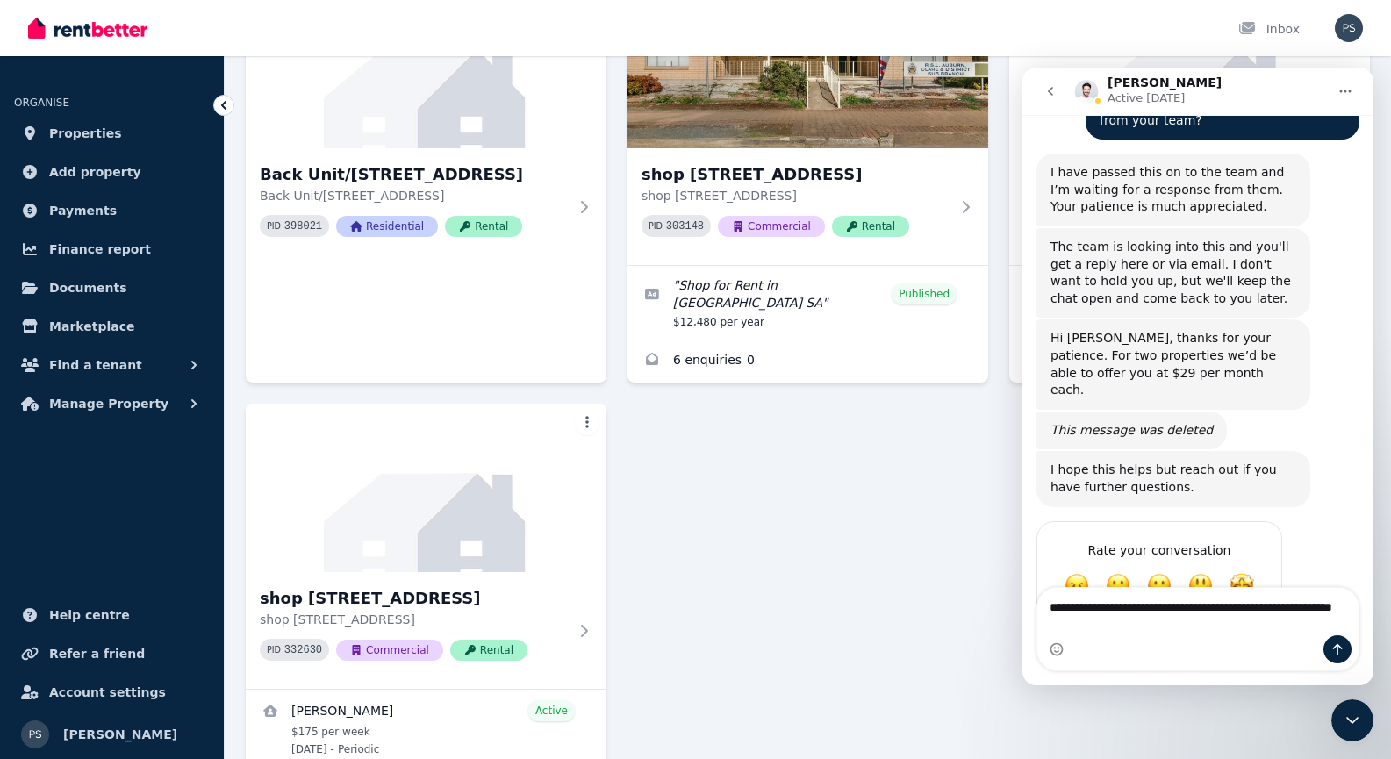
type textarea "**********"
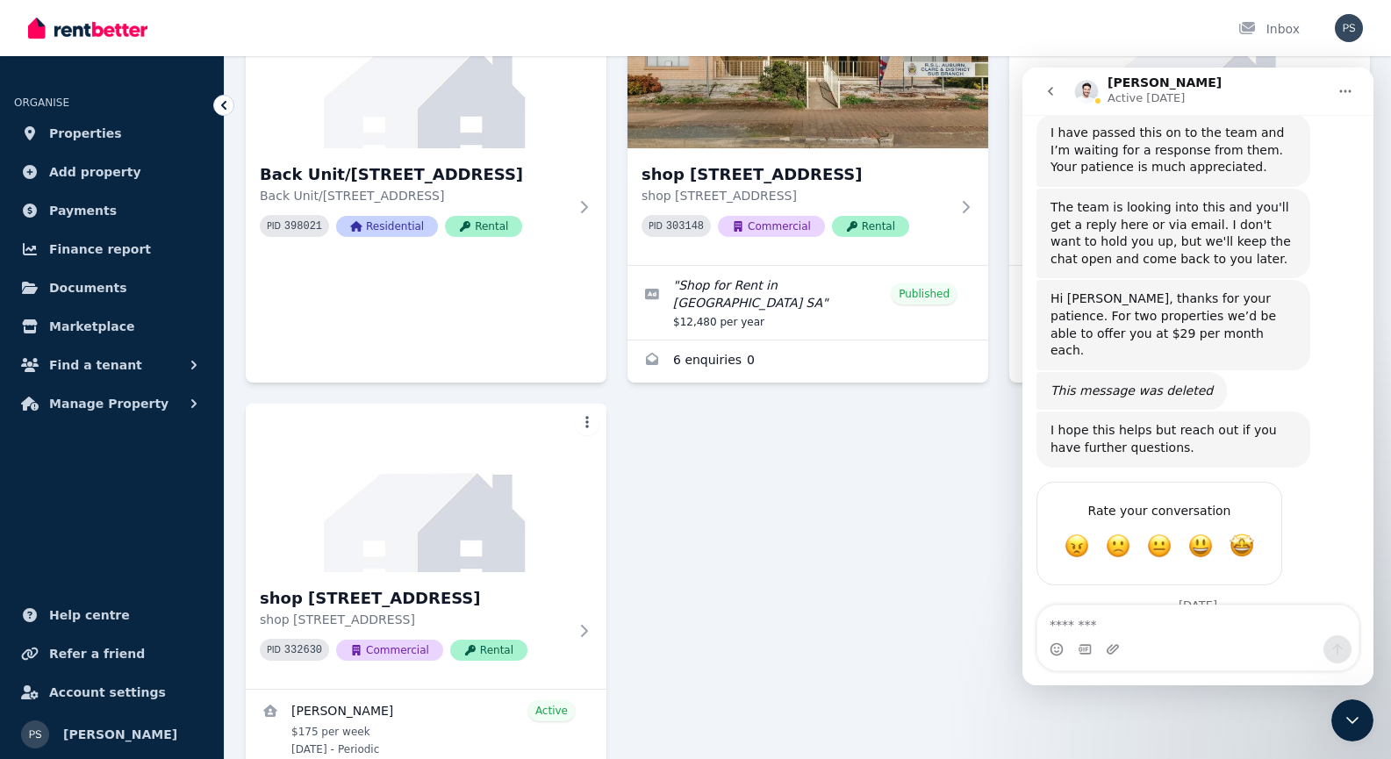
click at [736, 571] on div "Back Unit/[STREET_ADDRESS] 398021 Residential Rental shop [STREET_ADDRESS][GEOG…" at bounding box center [808, 373] width 1124 height 787
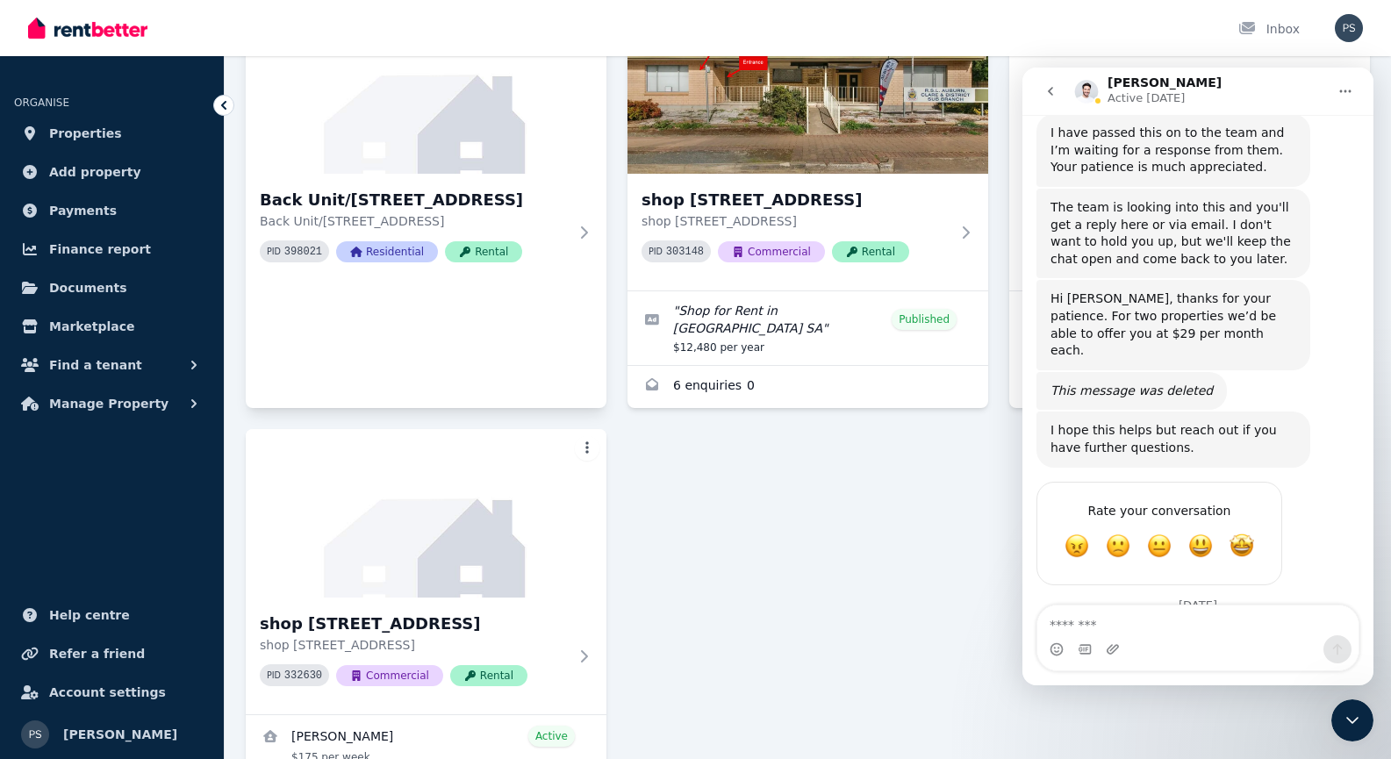
scroll to position [0, 0]
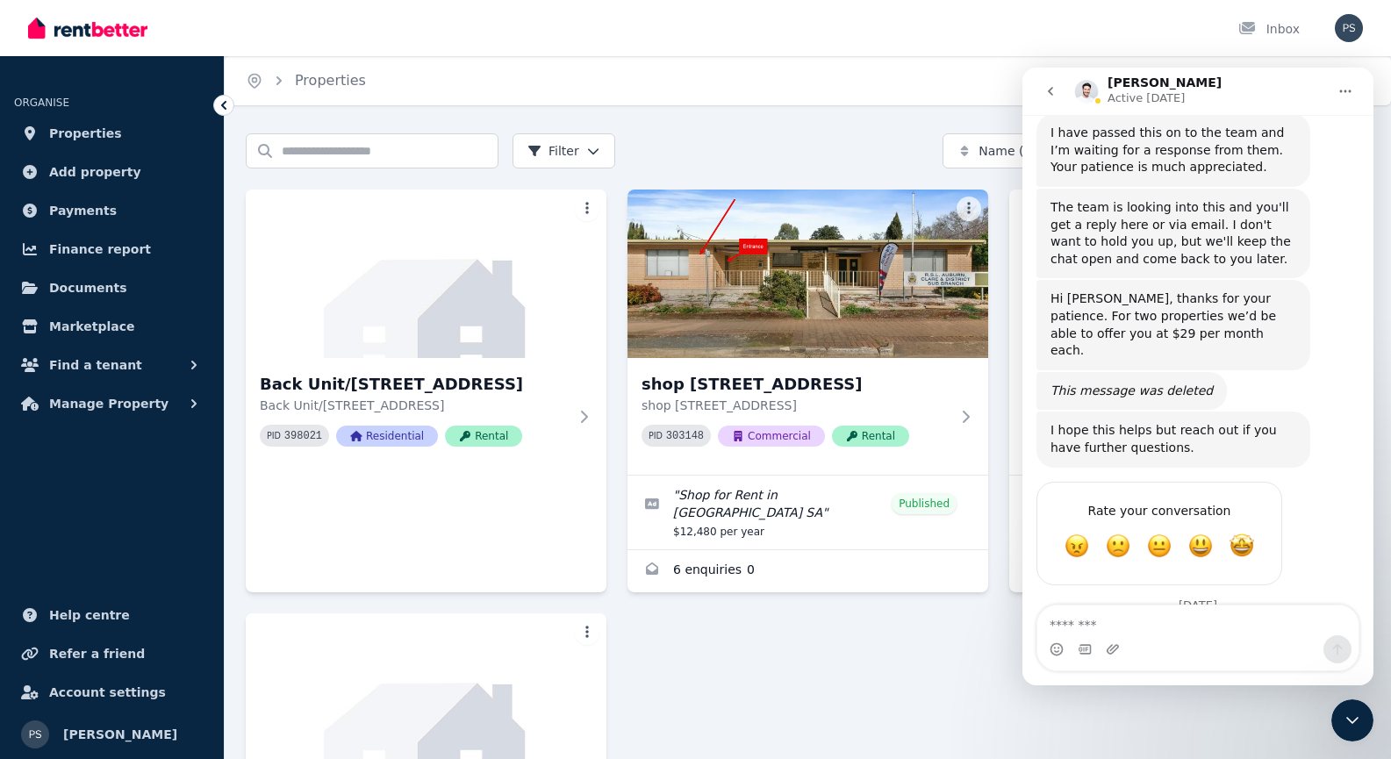
click at [1348, 718] on icon "Close Intercom Messenger" at bounding box center [1352, 720] width 12 height 7
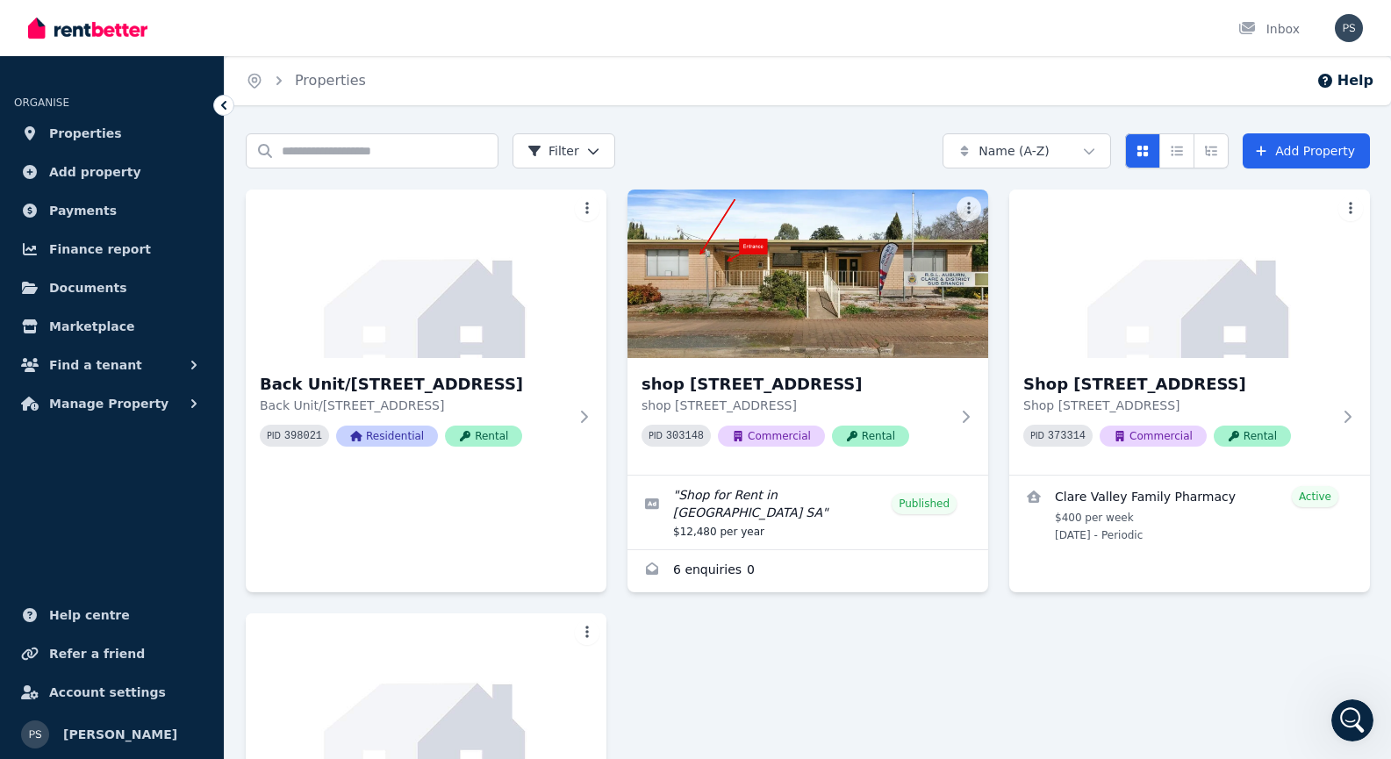
scroll to position [3232, 0]
click at [1348, 718] on icon "Open Intercom Messenger" at bounding box center [1353, 721] width 29 height 29
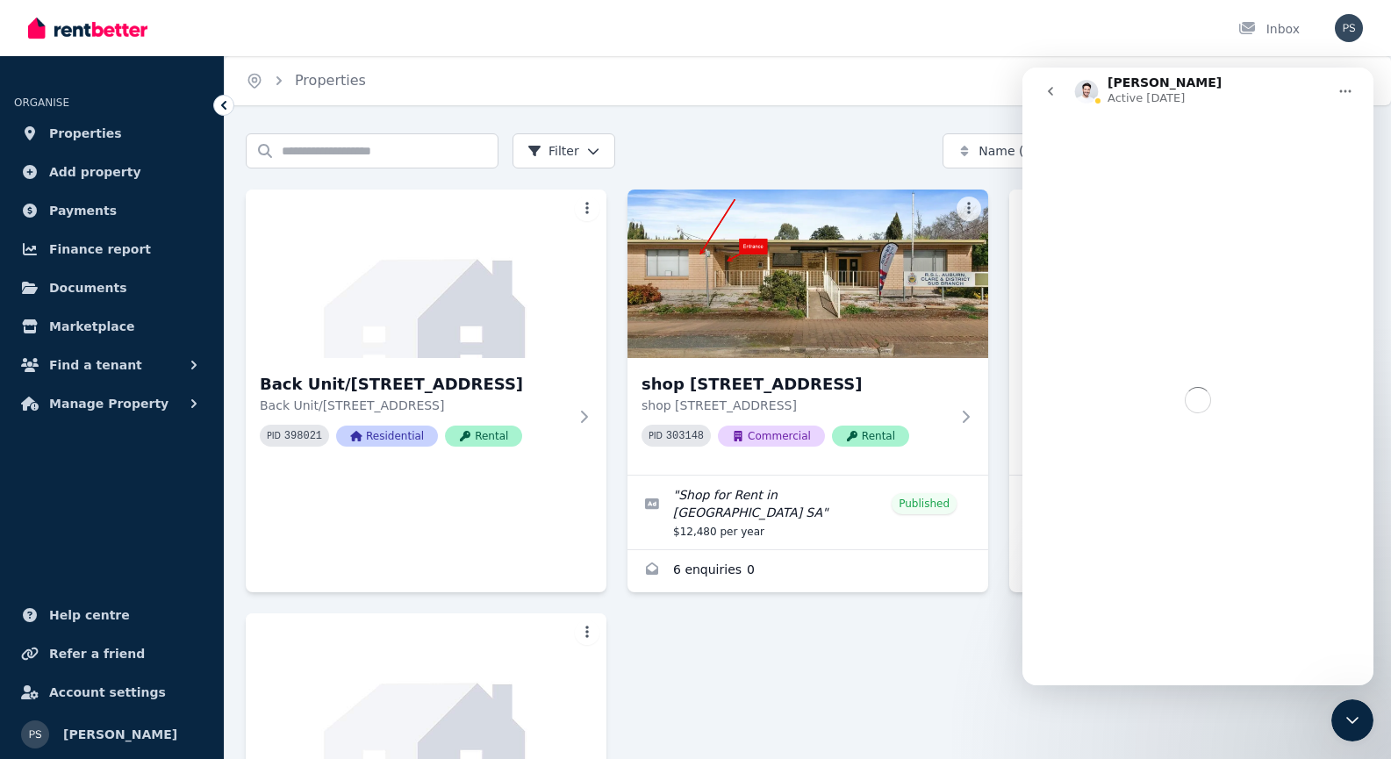
click at [1348, 718] on icon "Close Intercom Messenger" at bounding box center [1352, 720] width 12 height 7
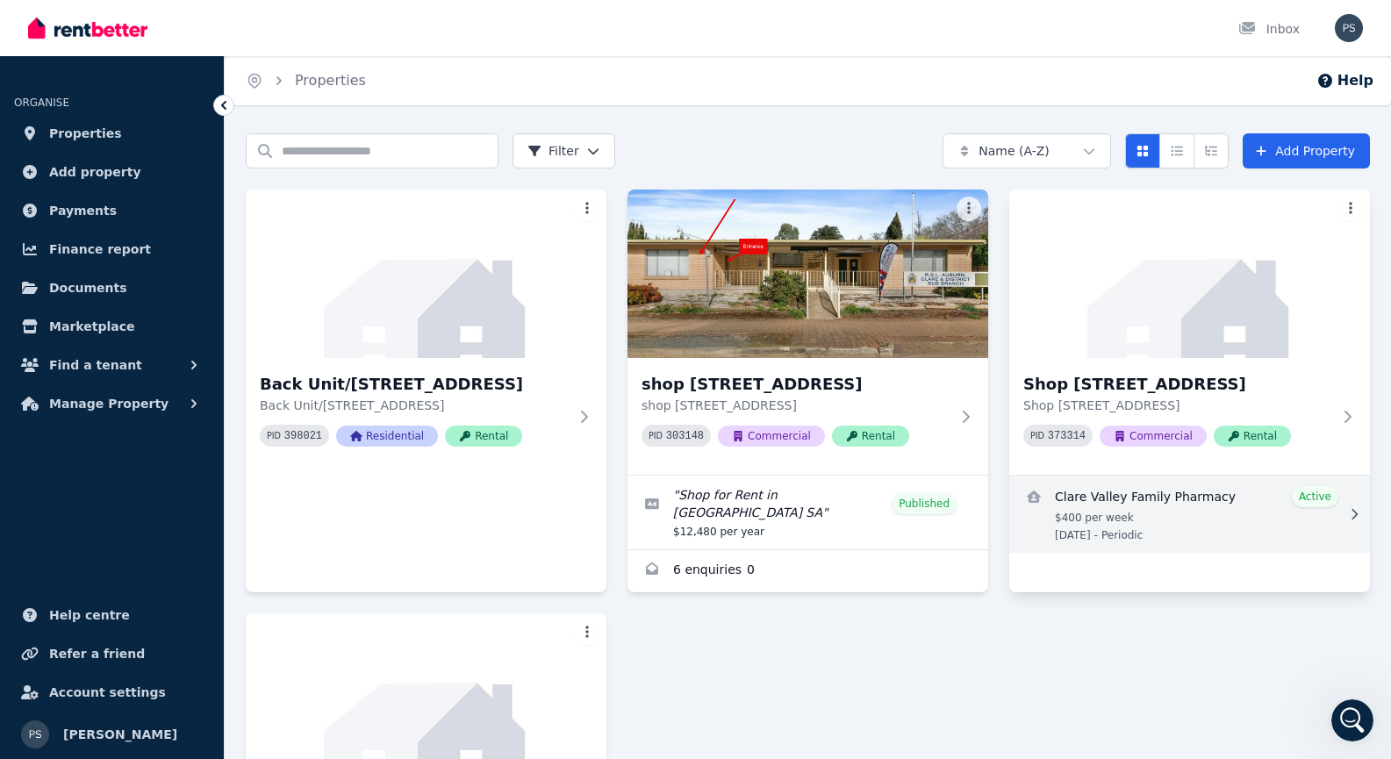
click at [1188, 498] on link "View details for Clare Valley Family Pharmacy" at bounding box center [1189, 514] width 361 height 77
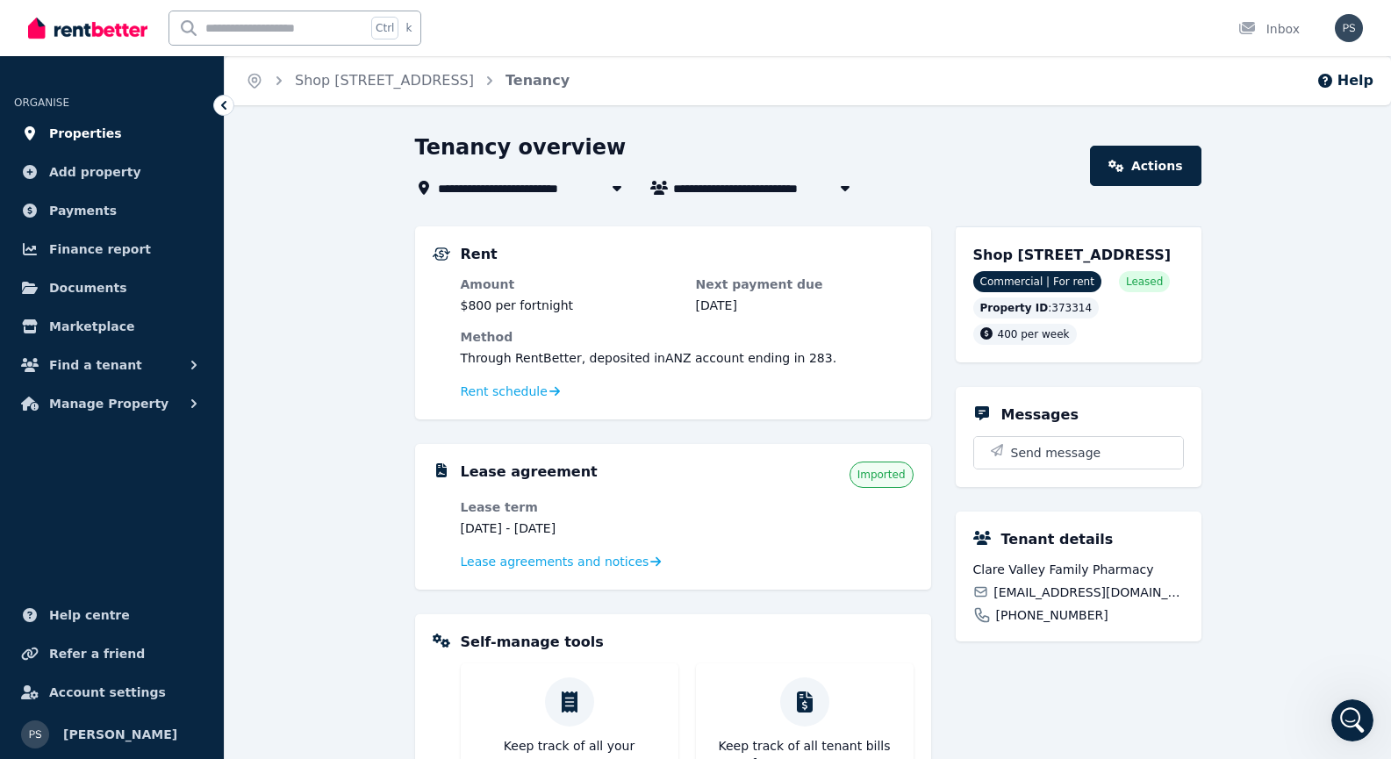
click at [91, 139] on span "Properties" at bounding box center [85, 133] width 73 height 21
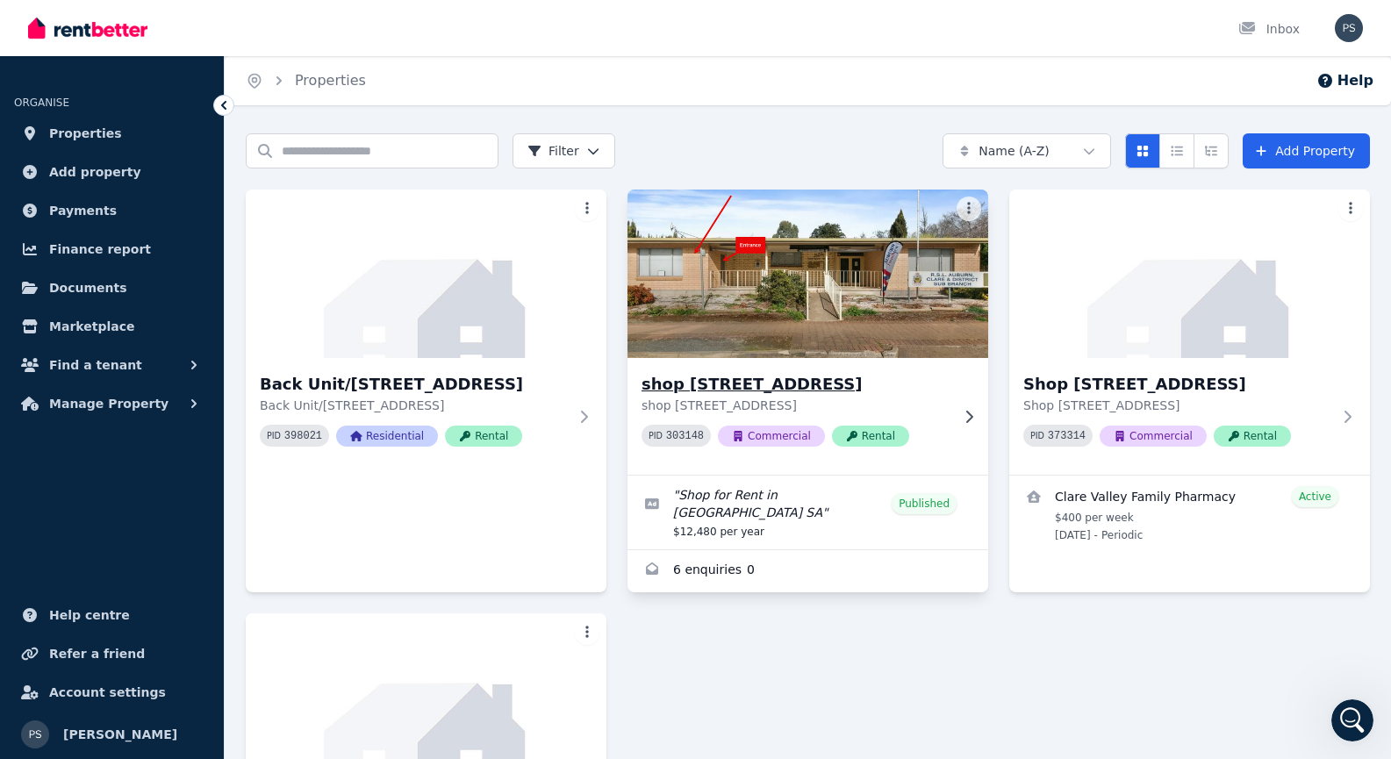
click at [688, 383] on h3 "shop [STREET_ADDRESS]" at bounding box center [796, 384] width 308 height 25
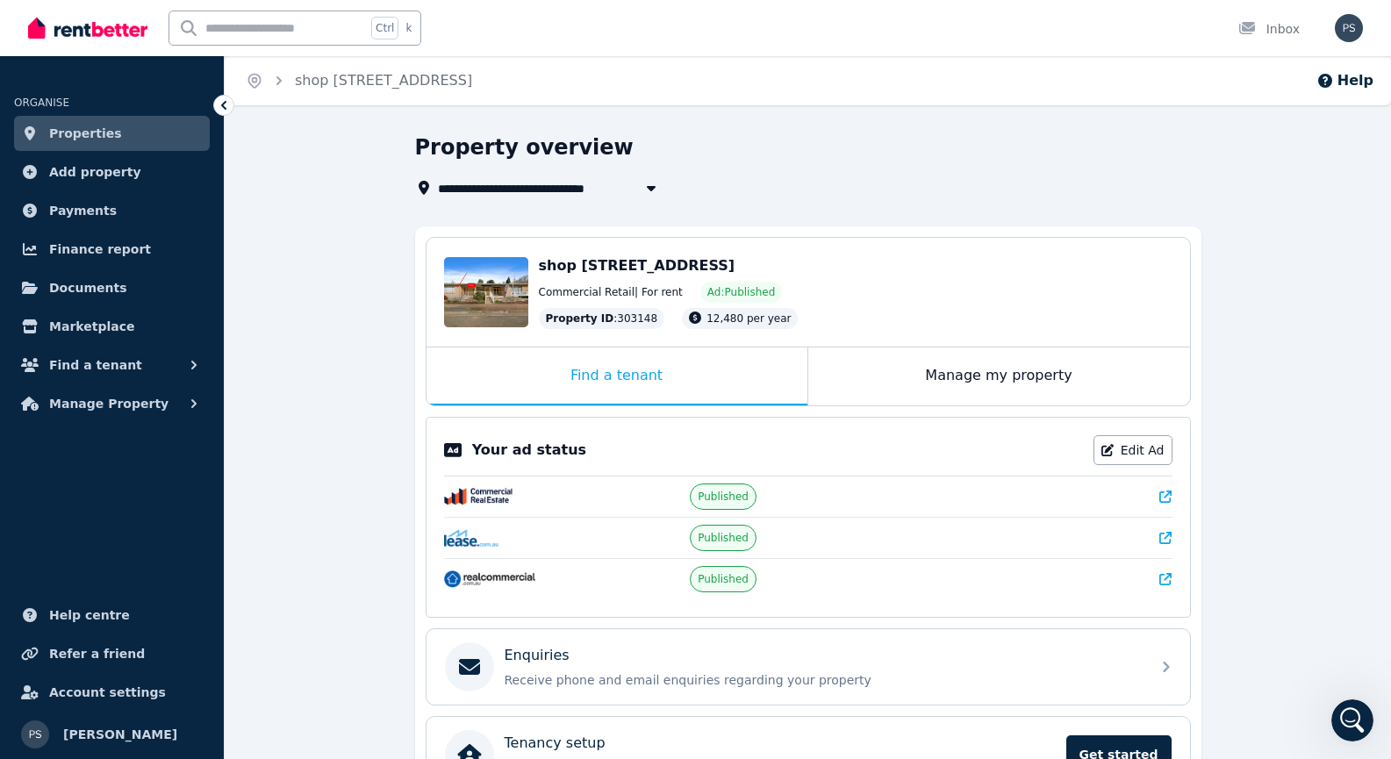
click at [1167, 577] on icon at bounding box center [1165, 579] width 12 height 12
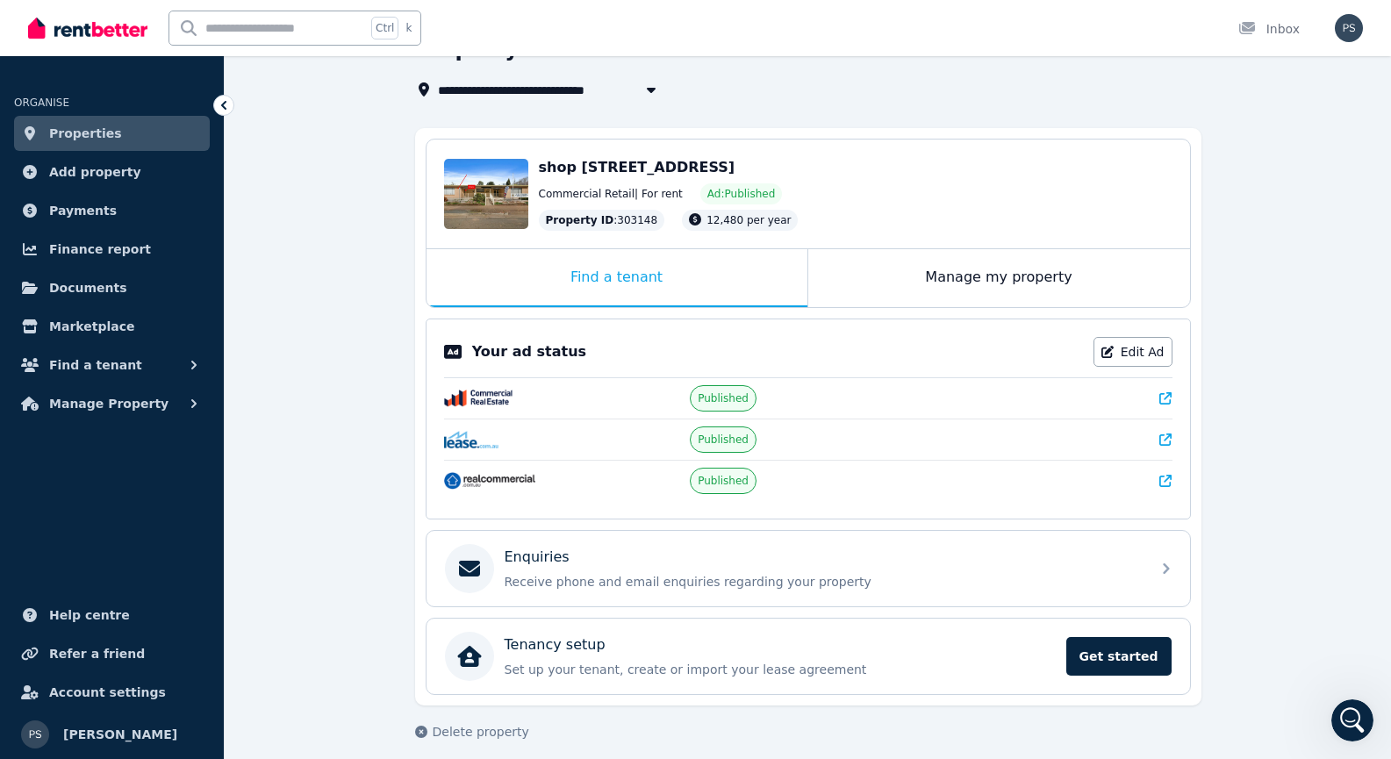
scroll to position [111, 0]
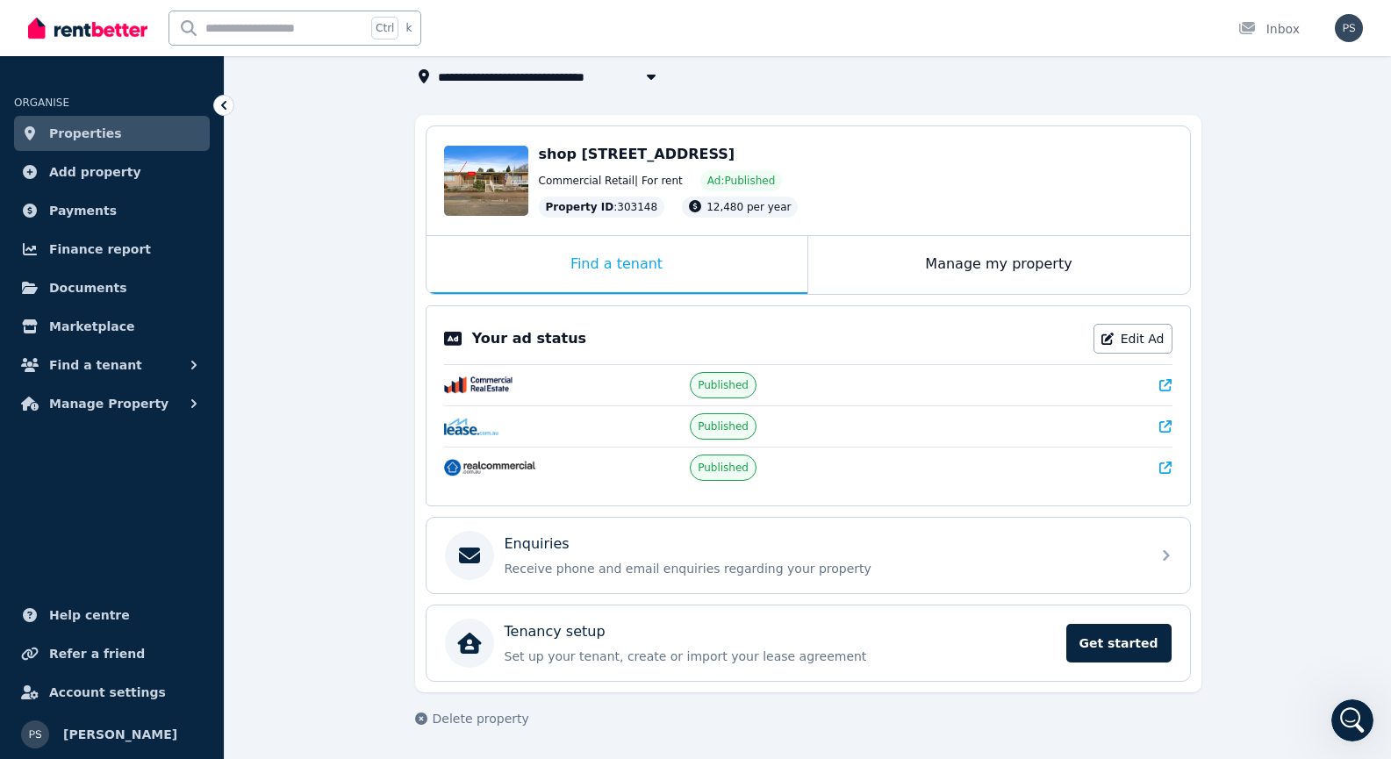
click at [101, 140] on span "Properties" at bounding box center [85, 133] width 73 height 21
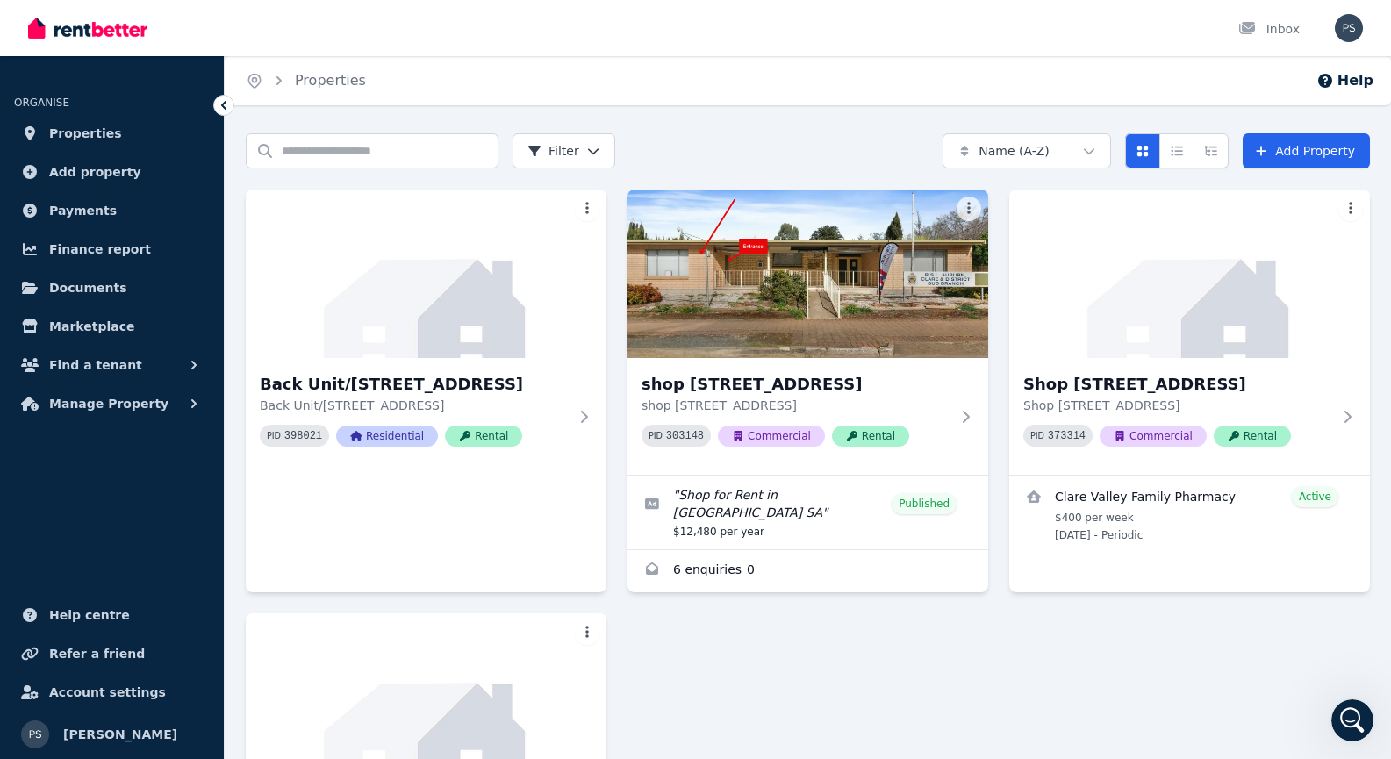
click at [101, 140] on span "Properties" at bounding box center [85, 133] width 73 height 21
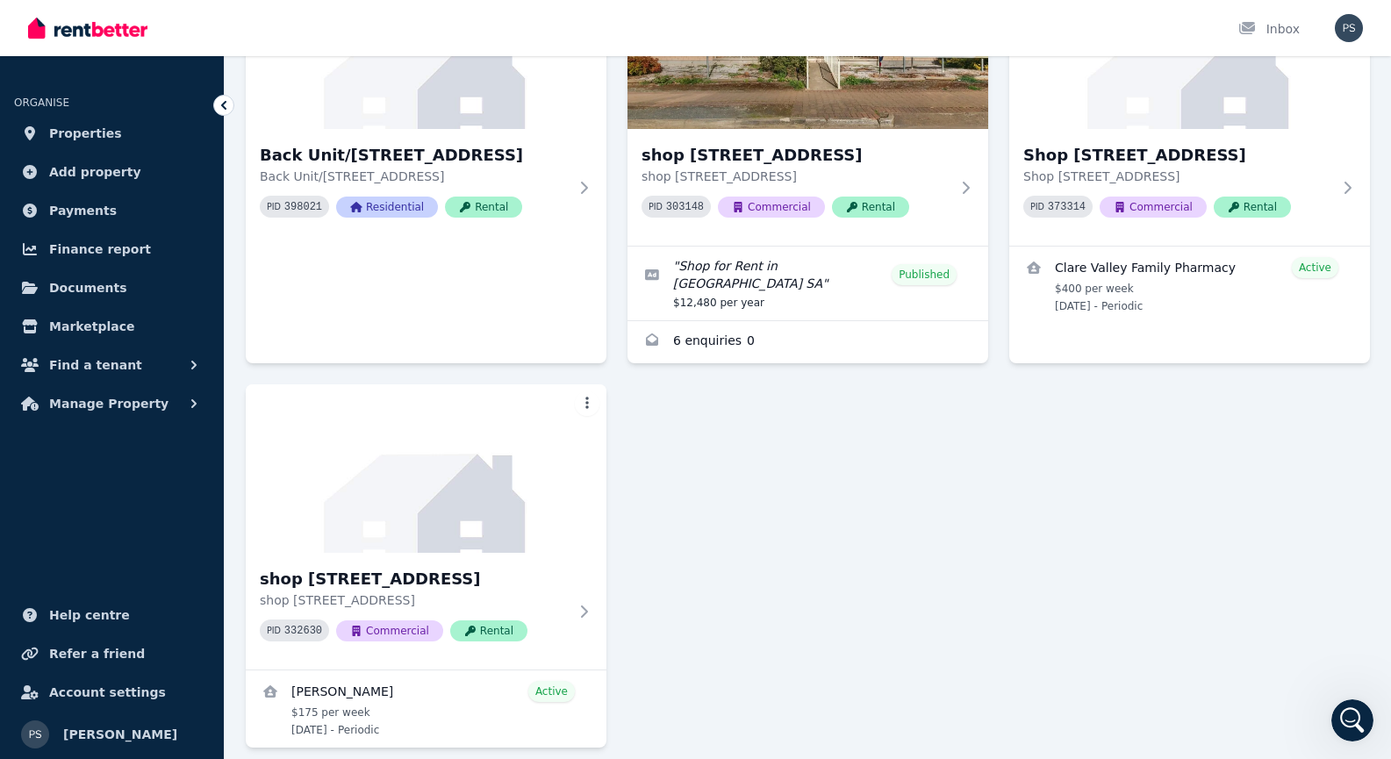
scroll to position [240, 0]
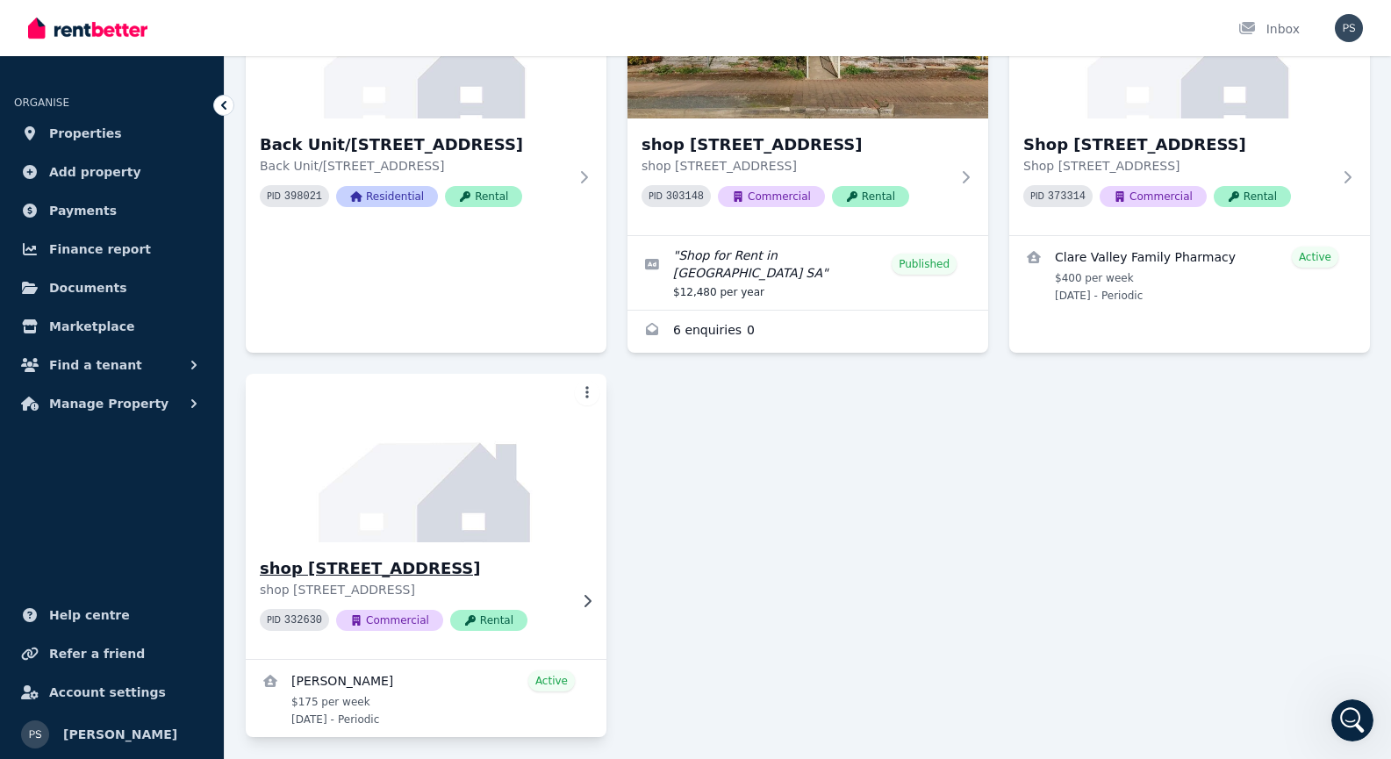
click at [400, 556] on h3 "shop [STREET_ADDRESS]" at bounding box center [414, 568] width 308 height 25
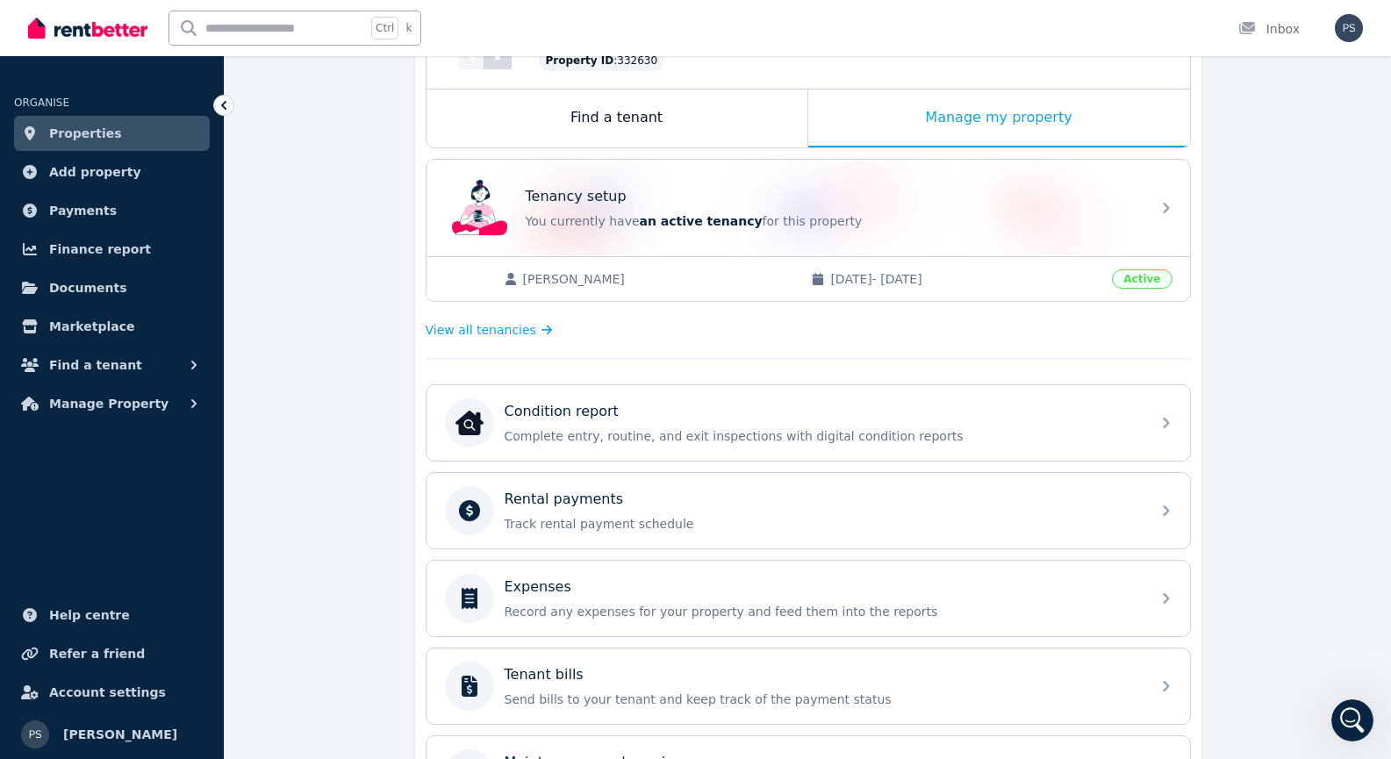
scroll to position [477, 0]
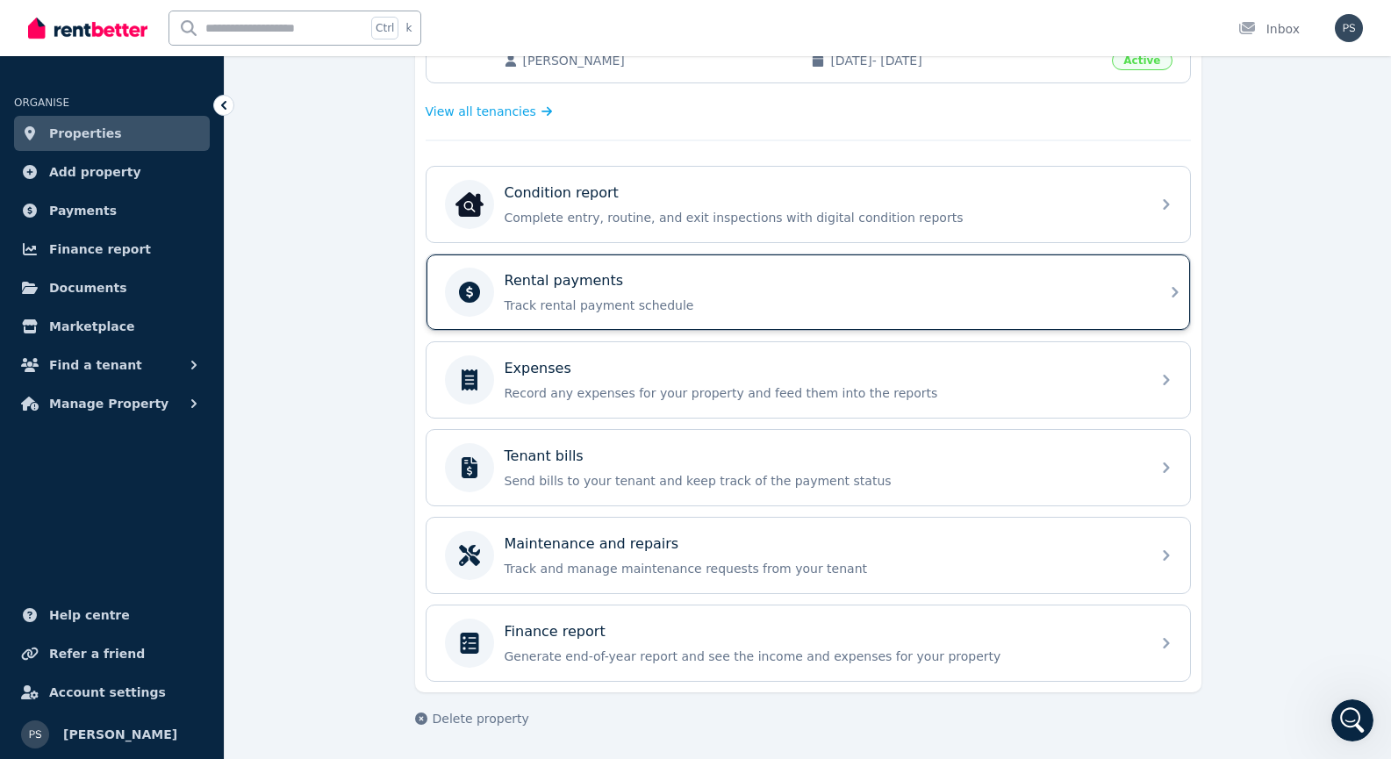
click at [655, 269] on div "Rental payments Track rental payment schedule" at bounding box center [792, 292] width 695 height 49
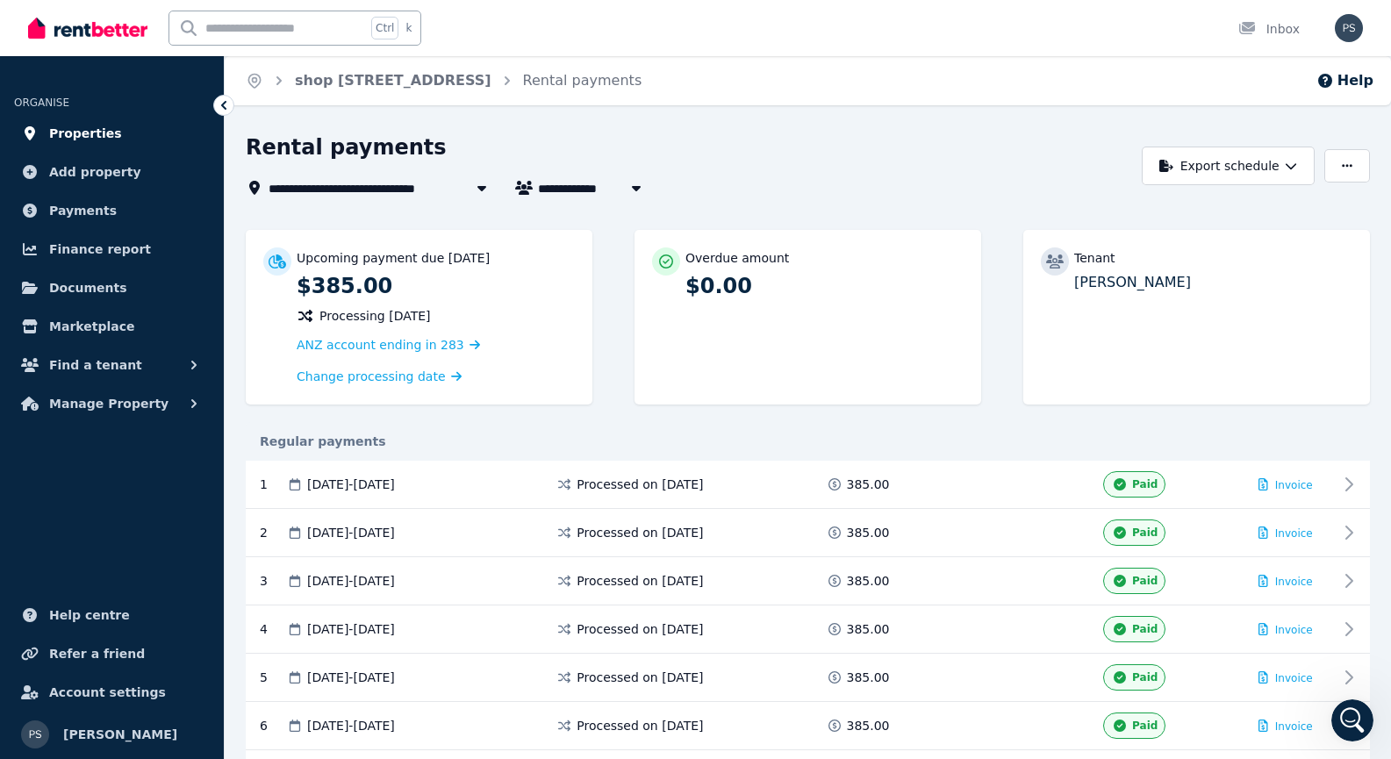
click at [73, 132] on span "Properties" at bounding box center [85, 133] width 73 height 21
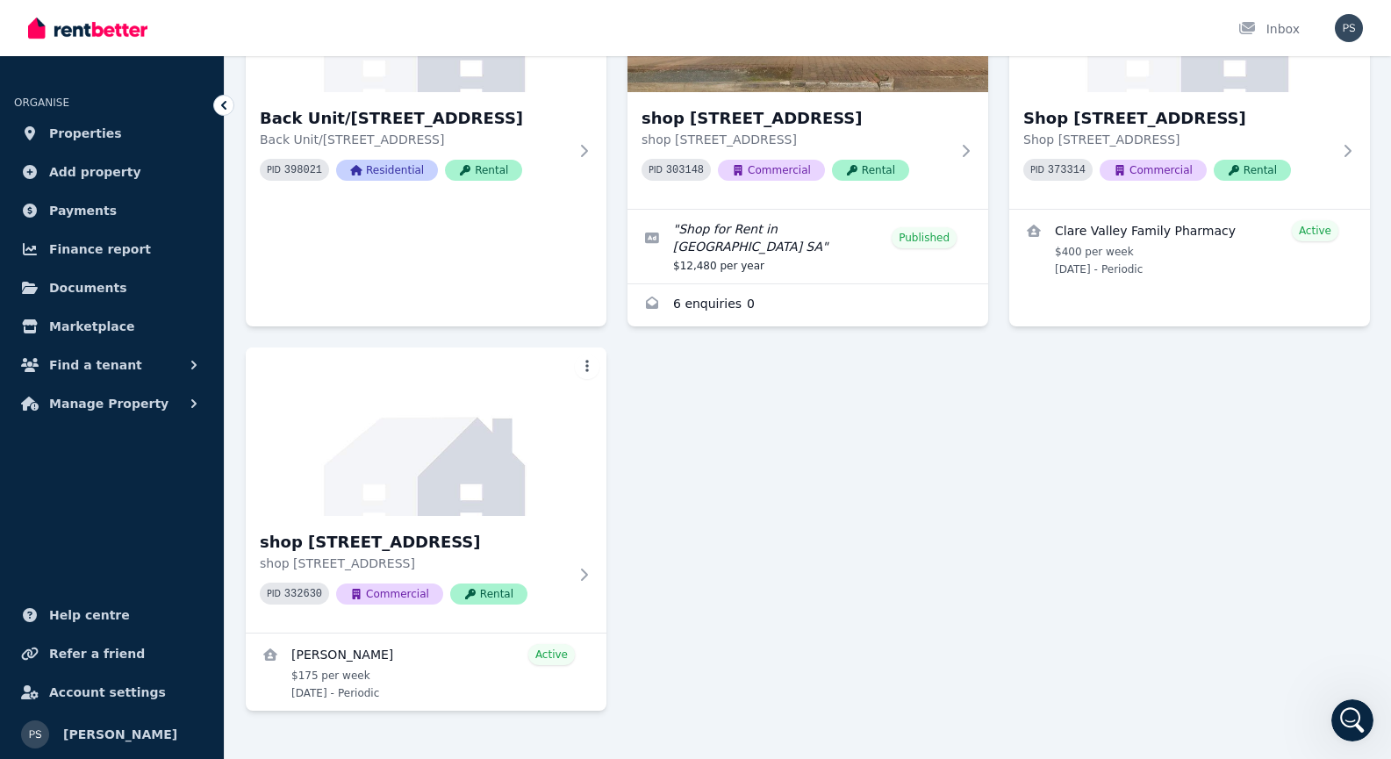
scroll to position [284, 0]
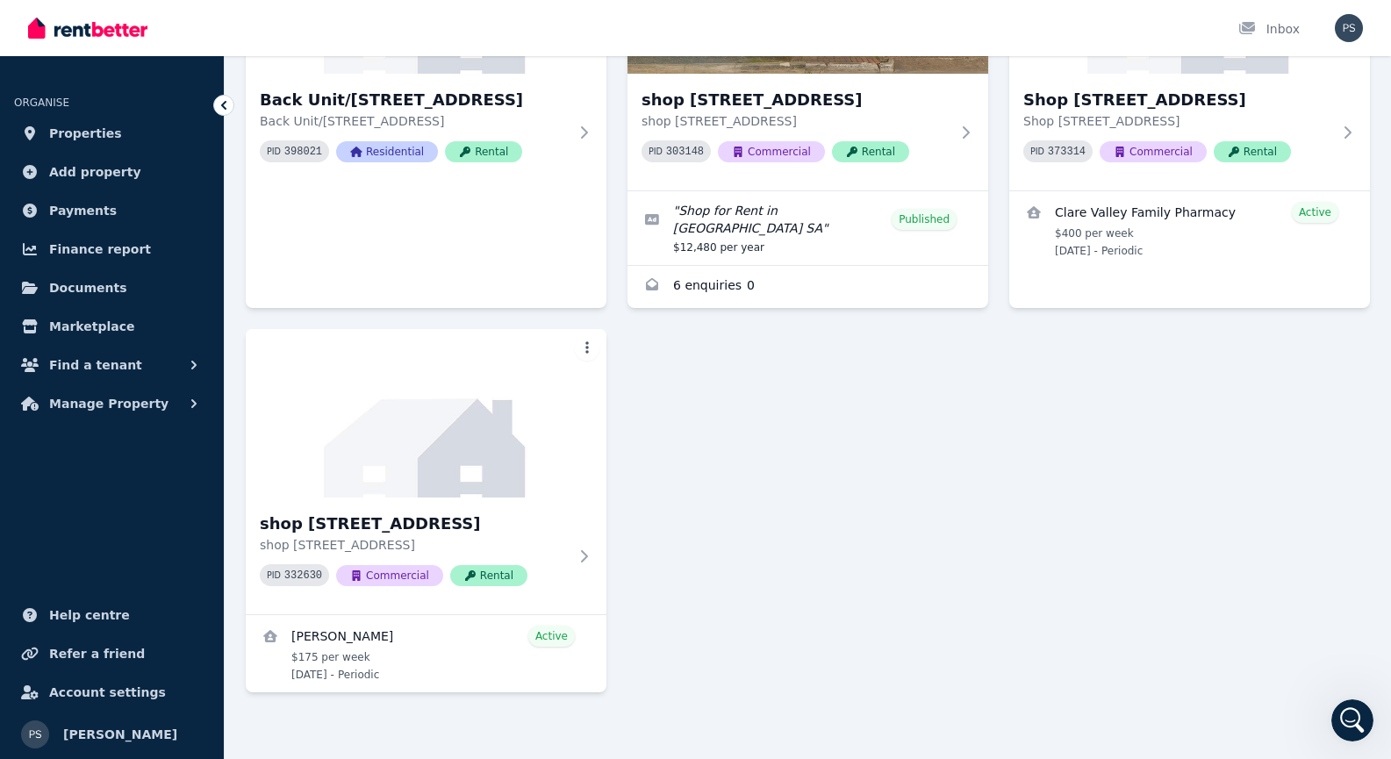
drag, startPoint x: 1161, startPoint y: 652, endPoint x: 1233, endPoint y: 466, distance: 199.5
click at [1233, 466] on div "Back Unit/[STREET_ADDRESS] 398021 Residential Rental shop [STREET_ADDRESS][GEOG…" at bounding box center [808, 298] width 1124 height 787
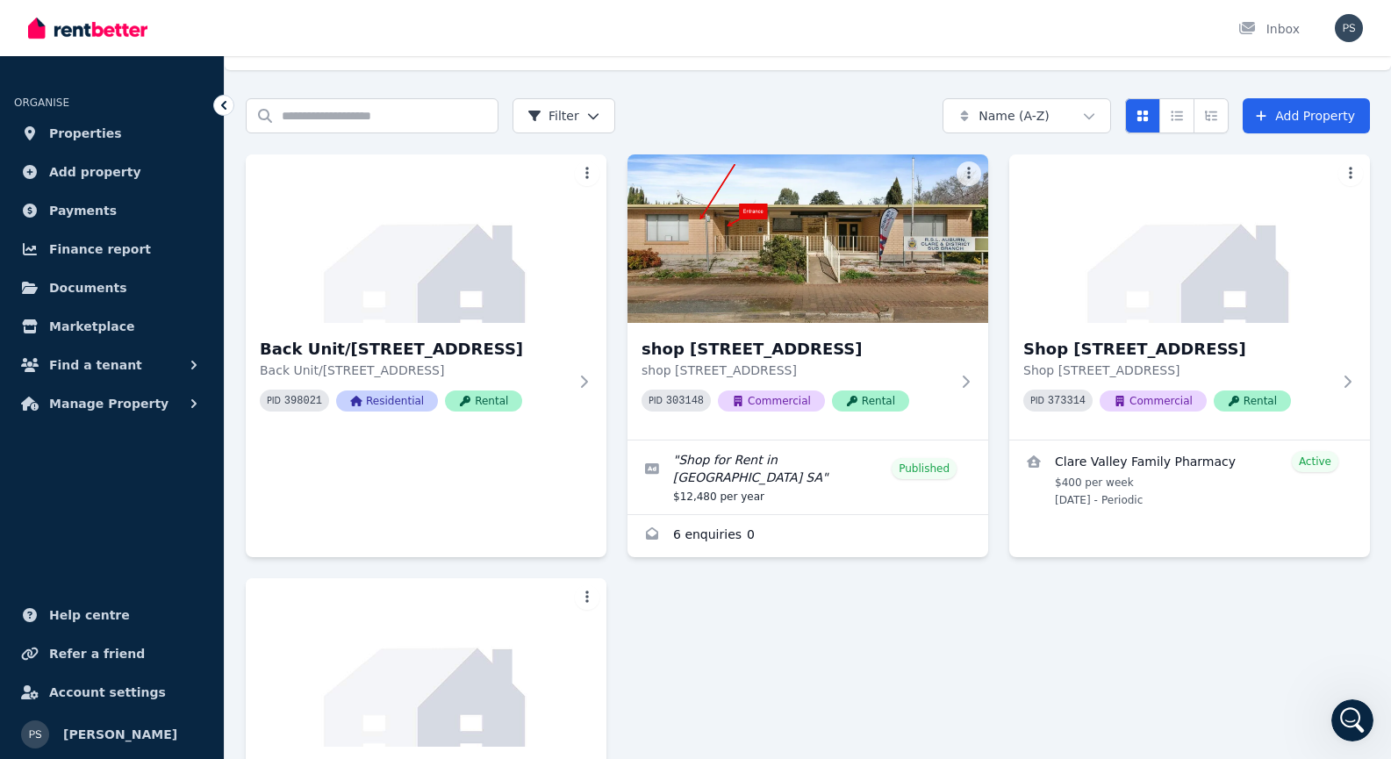
scroll to position [0, 0]
